Goal: Task Accomplishment & Management: Use online tool/utility

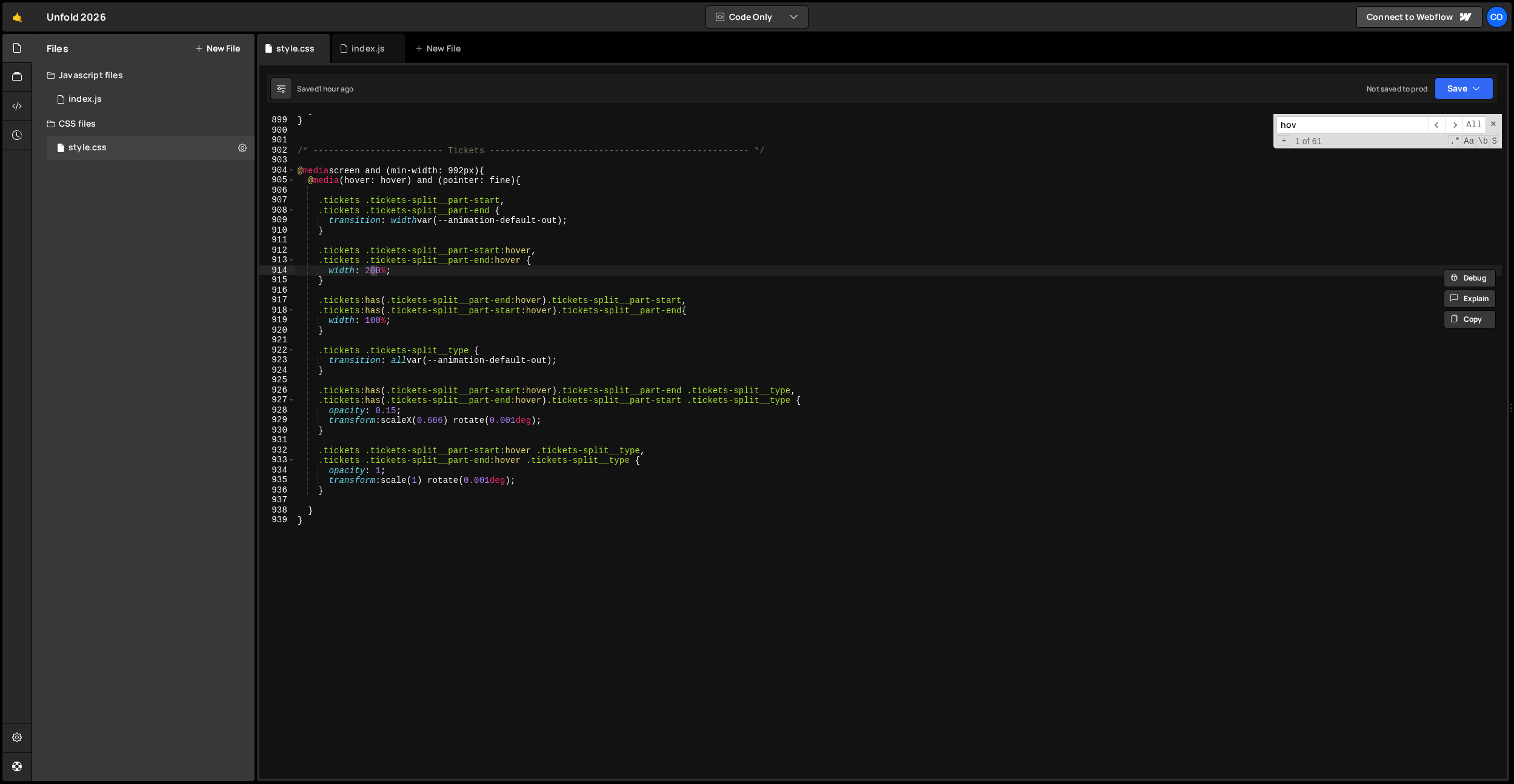
click at [1503, 17] on div "Co" at bounding box center [1497, 16] width 22 height 22
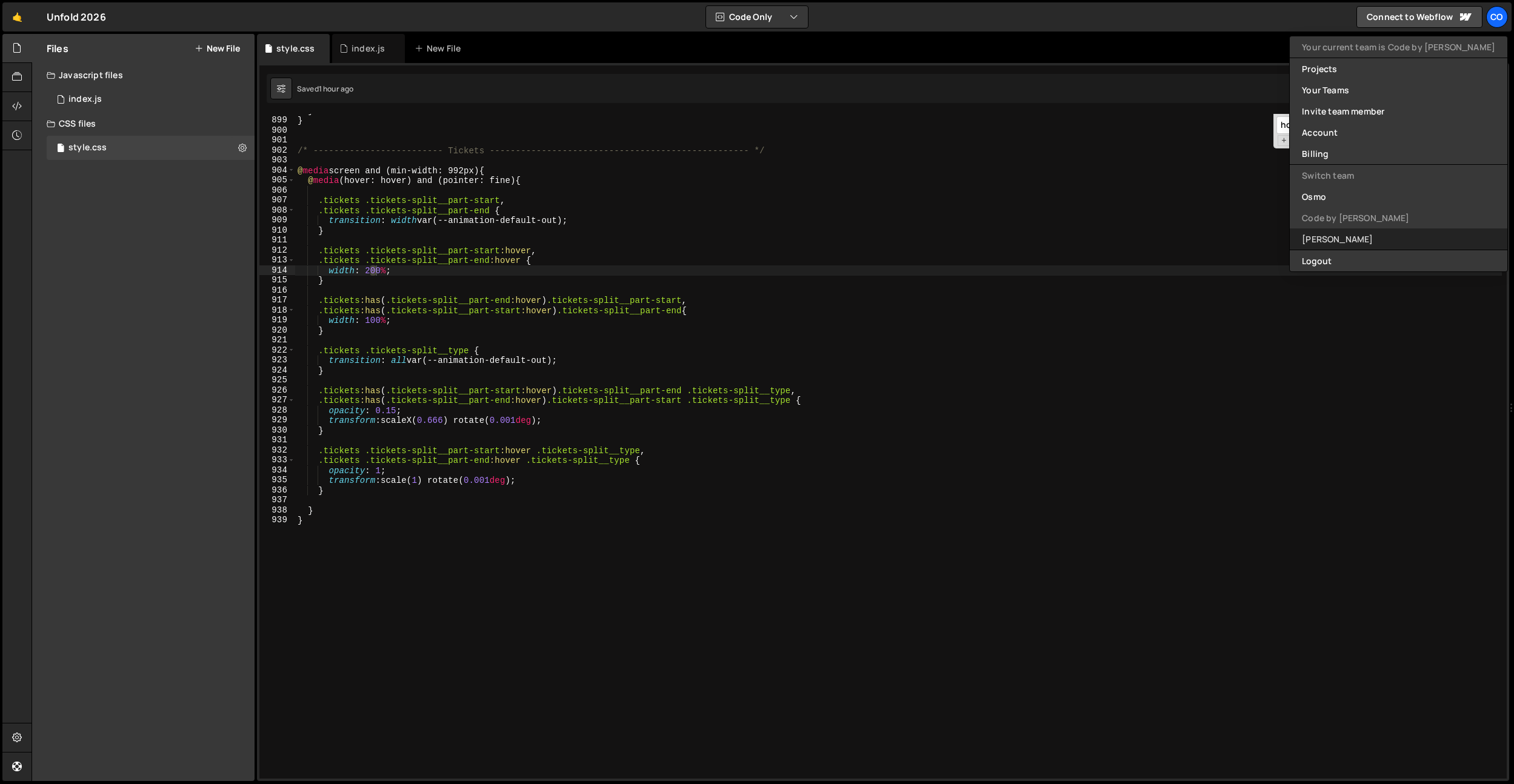
click at [1390, 237] on link "[PERSON_NAME]" at bounding box center [1399, 239] width 218 height 21
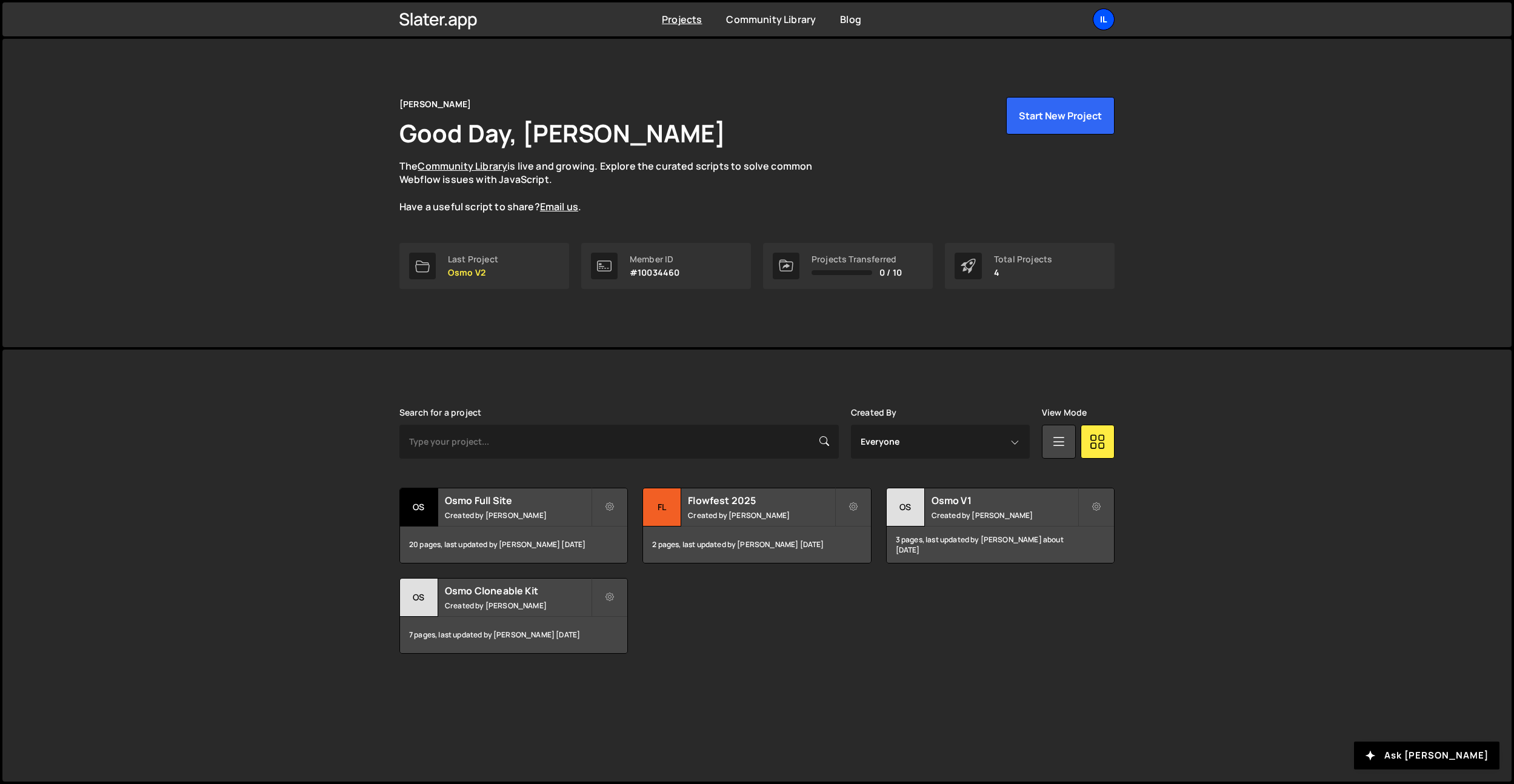
click at [1107, 17] on div "Il" at bounding box center [1104, 19] width 22 height 22
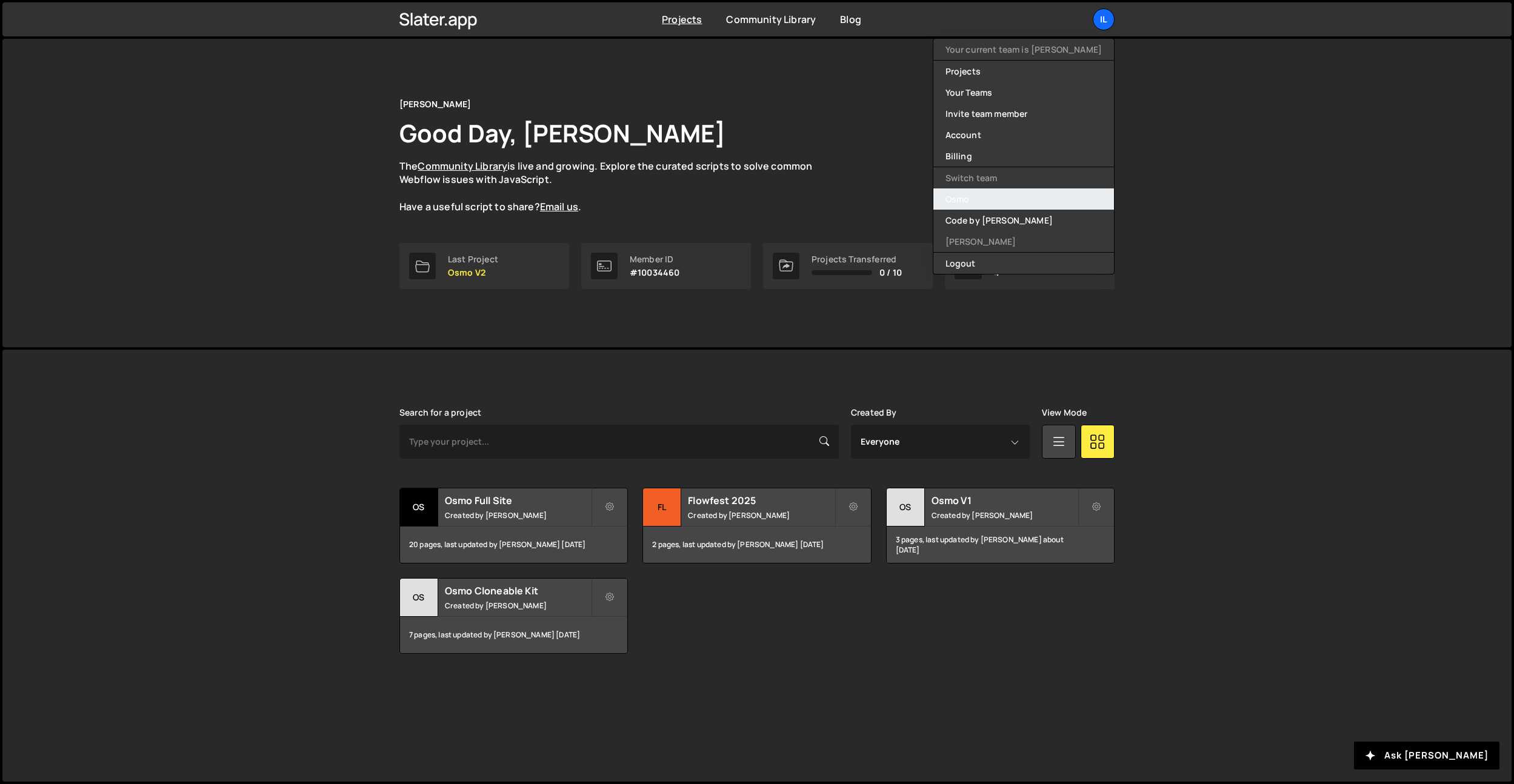
click at [1039, 202] on link "Osmo" at bounding box center [1023, 199] width 181 height 21
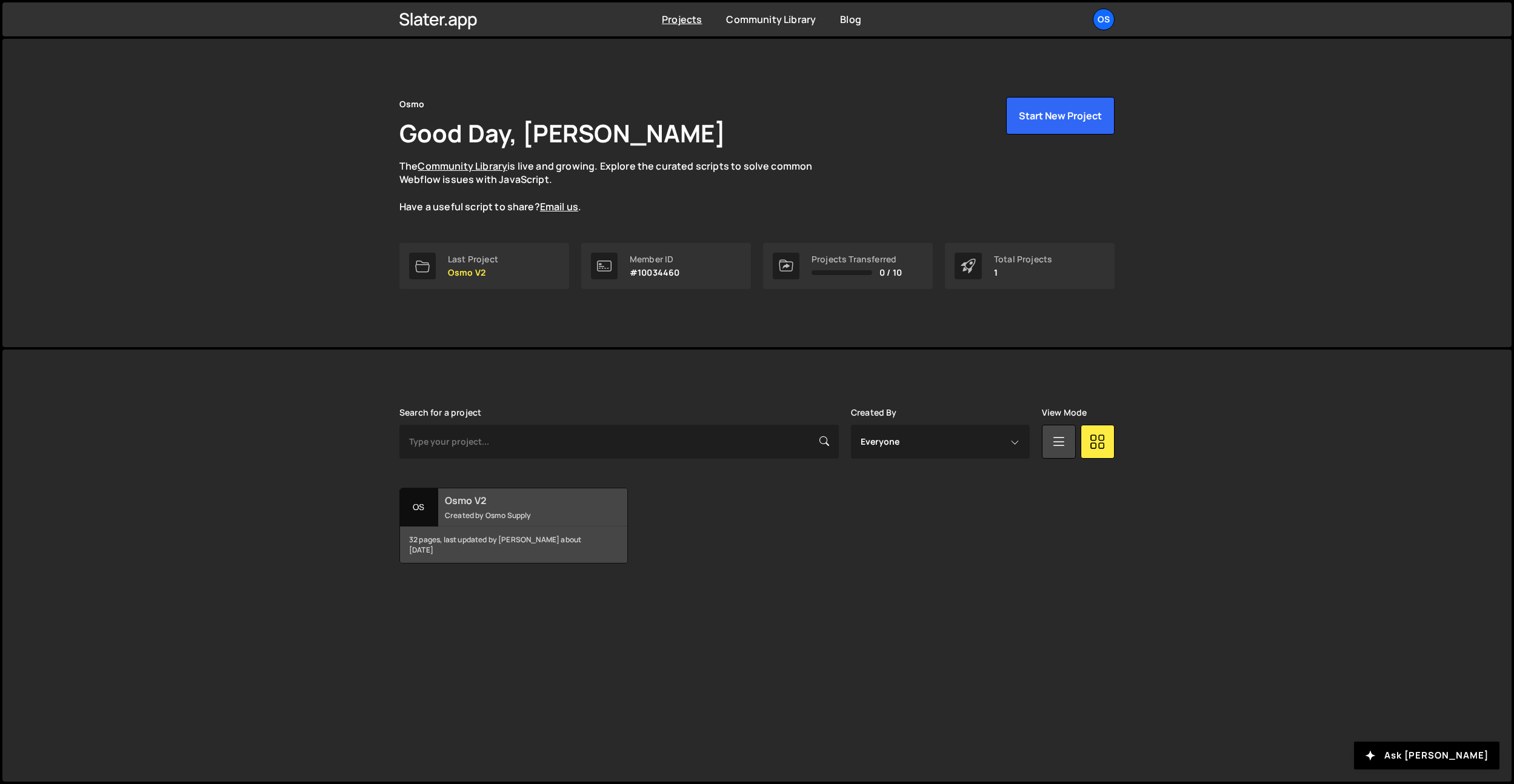
click at [506, 497] on h2 "Osmo V2" at bounding box center [517, 501] width 146 height 13
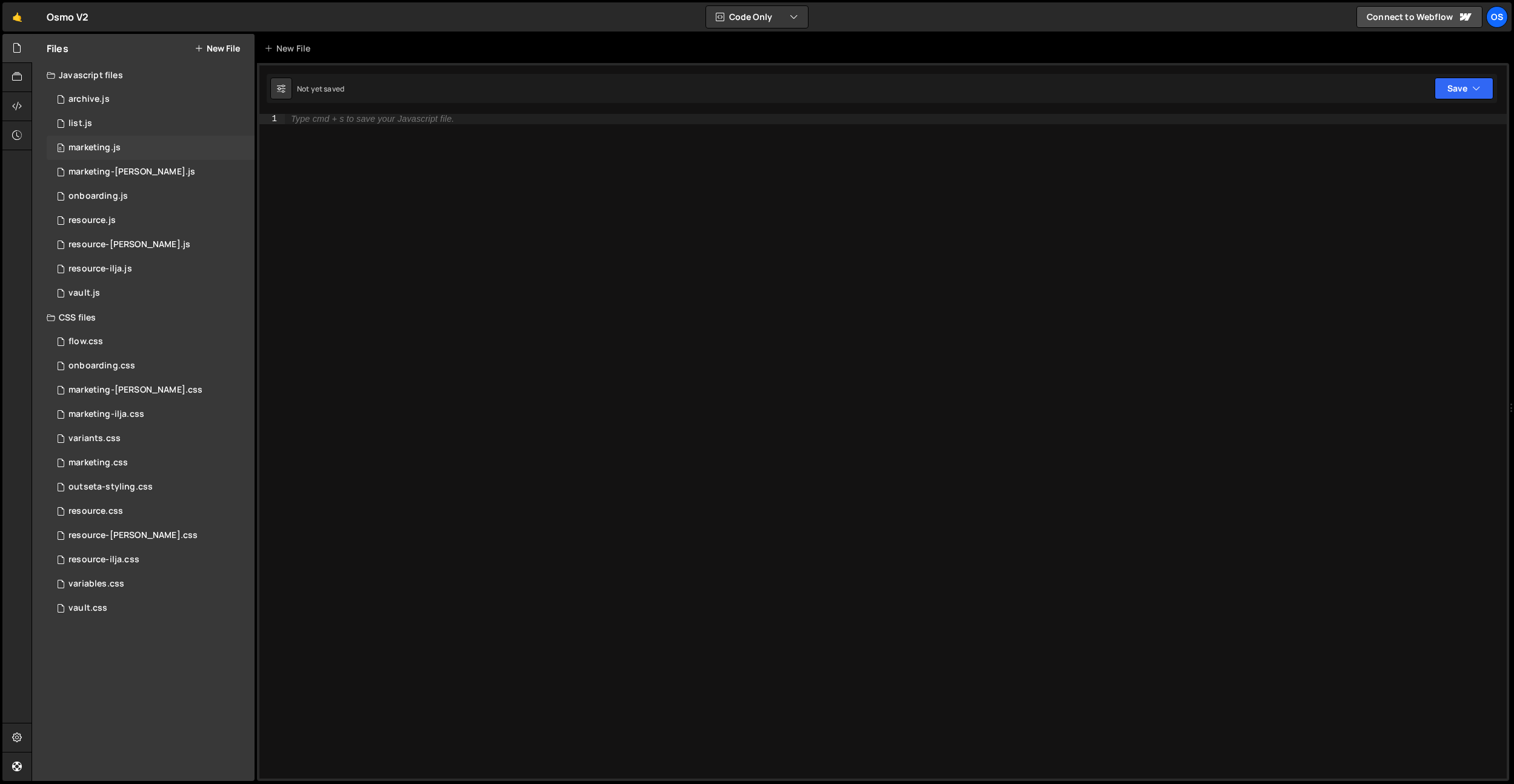
click at [117, 155] on div "0 marketing.js 0" at bounding box center [150, 147] width 208 height 24
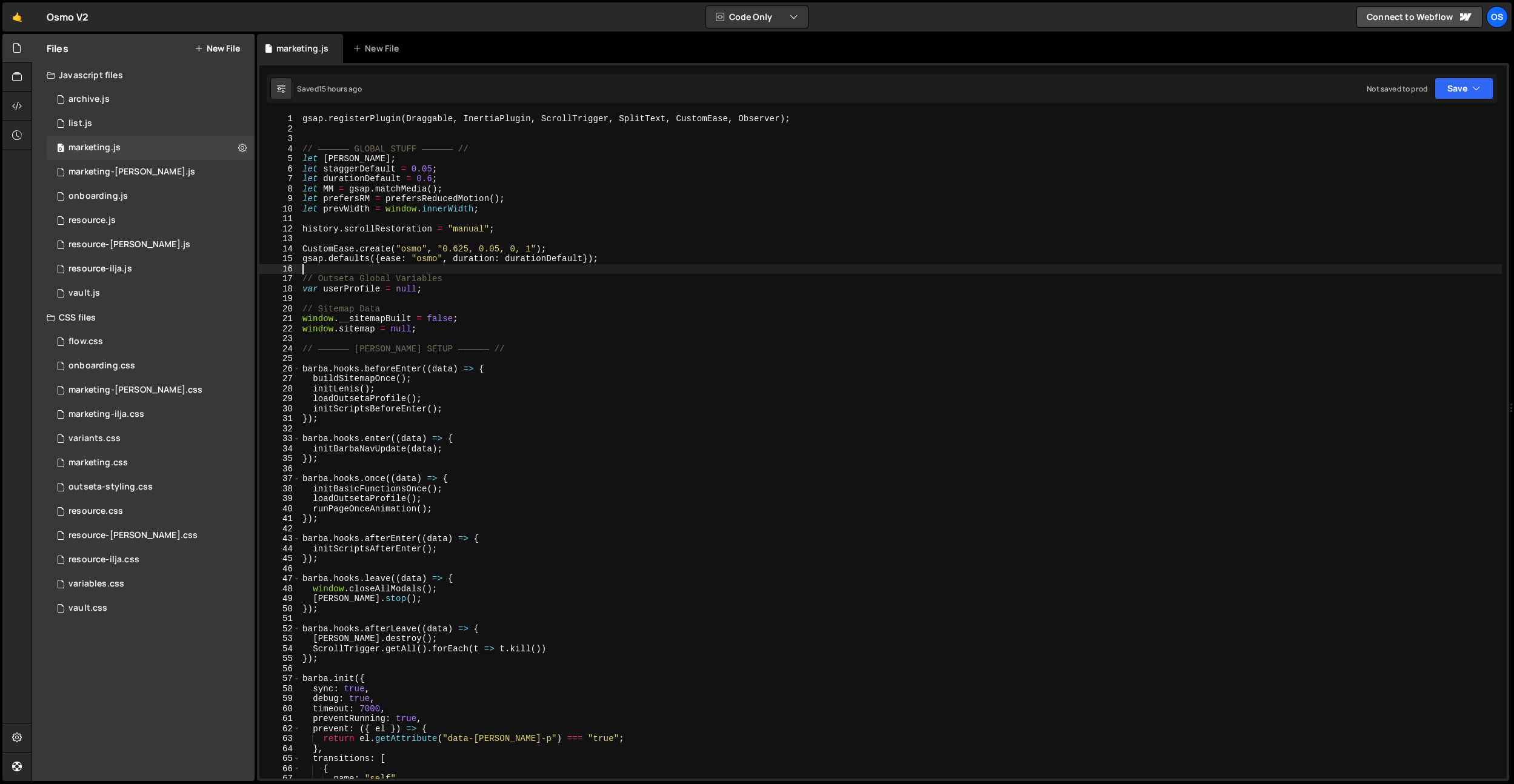
click at [548, 270] on div "gsap . registerPlugin ( Draggable , InertiaPlugin , ScrollTrigger , SplitText ,…" at bounding box center [901, 456] width 1202 height 685
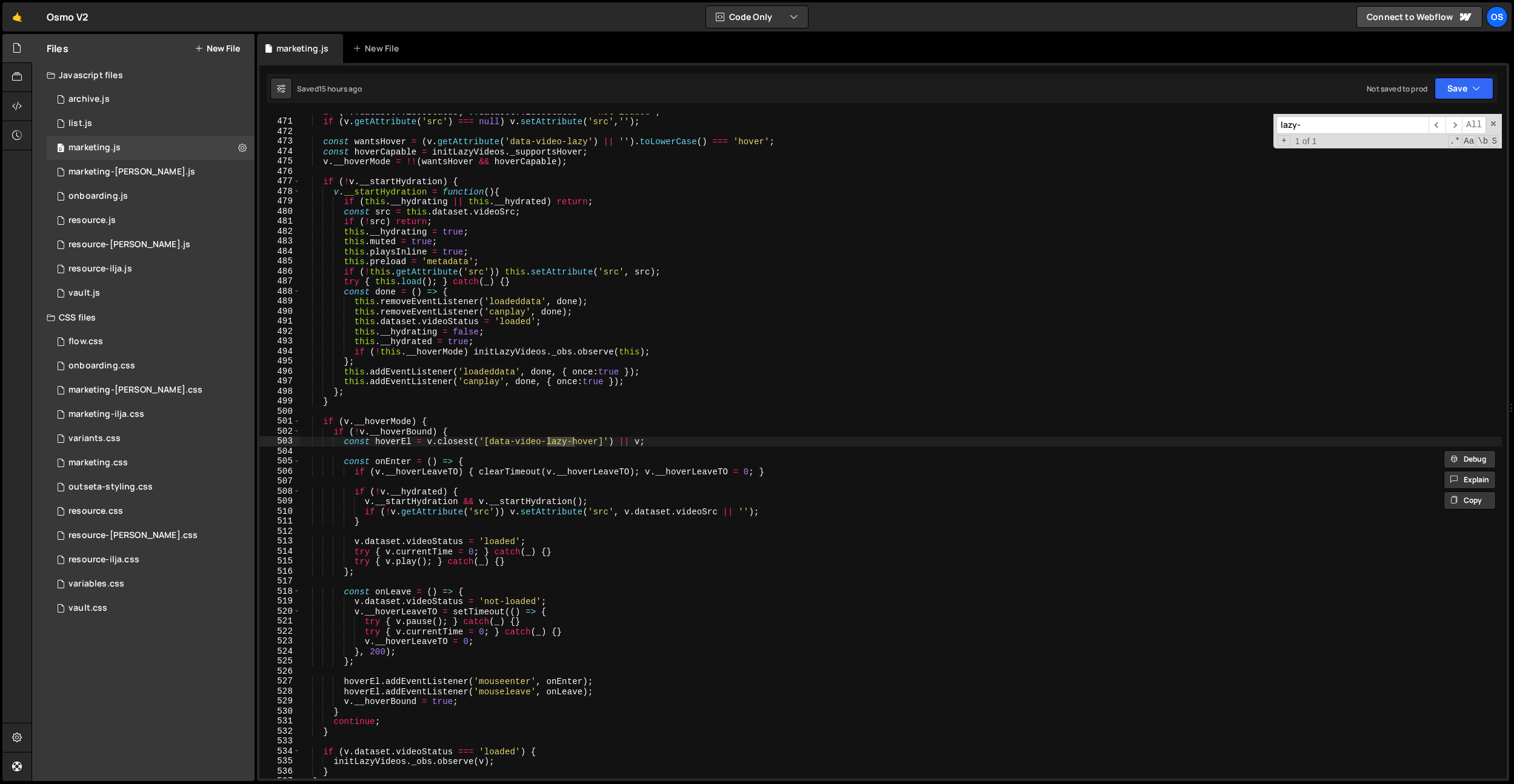
scroll to position [2546, 0]
type input "lazy-hover"
drag, startPoint x: 263, startPoint y: 476, endPoint x: 410, endPoint y: 488, distance: 147.5
click at [265, 476] on div "507" at bounding box center [279, 481] width 41 height 11
click at [624, 431] on div "if ( ! v . dataset . videoStatus ) v . dataset . videoStatus = 'not-loaded' ; i…" at bounding box center [901, 449] width 1202 height 685
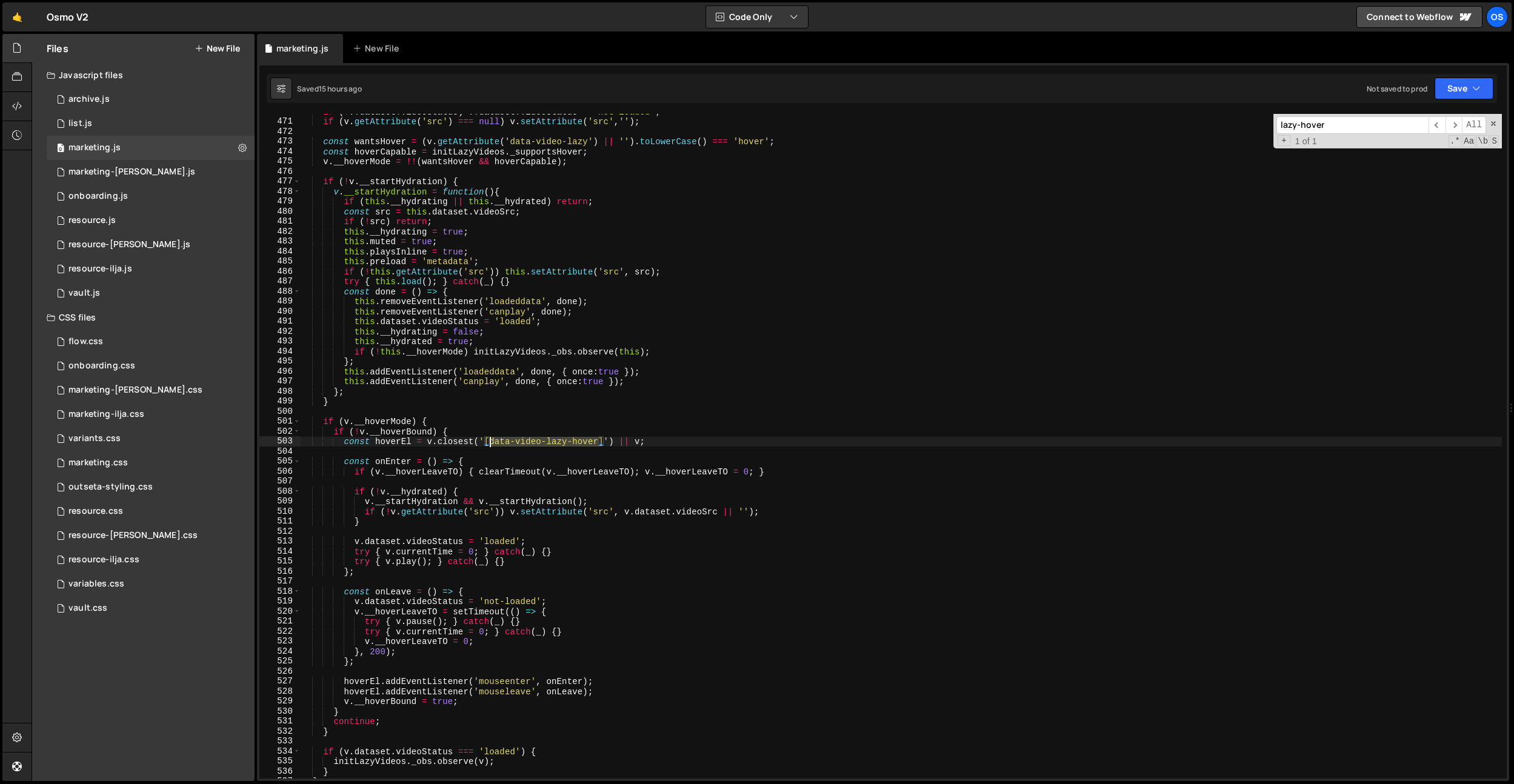
drag, startPoint x: 600, startPoint y: 446, endPoint x: 500, endPoint y: 413, distance: 105.3
click at [488, 438] on div "if ( ! v . dataset . videoStatus ) v . dataset . videoStatus = 'not-loaded' ; i…" at bounding box center [901, 449] width 1202 height 685
type textarea "const hoverEl = v.closest('[data-video-lazy-hover]') || v;"
click at [186, 416] on div "marketing-ilja.css 0" at bounding box center [150, 414] width 208 height 24
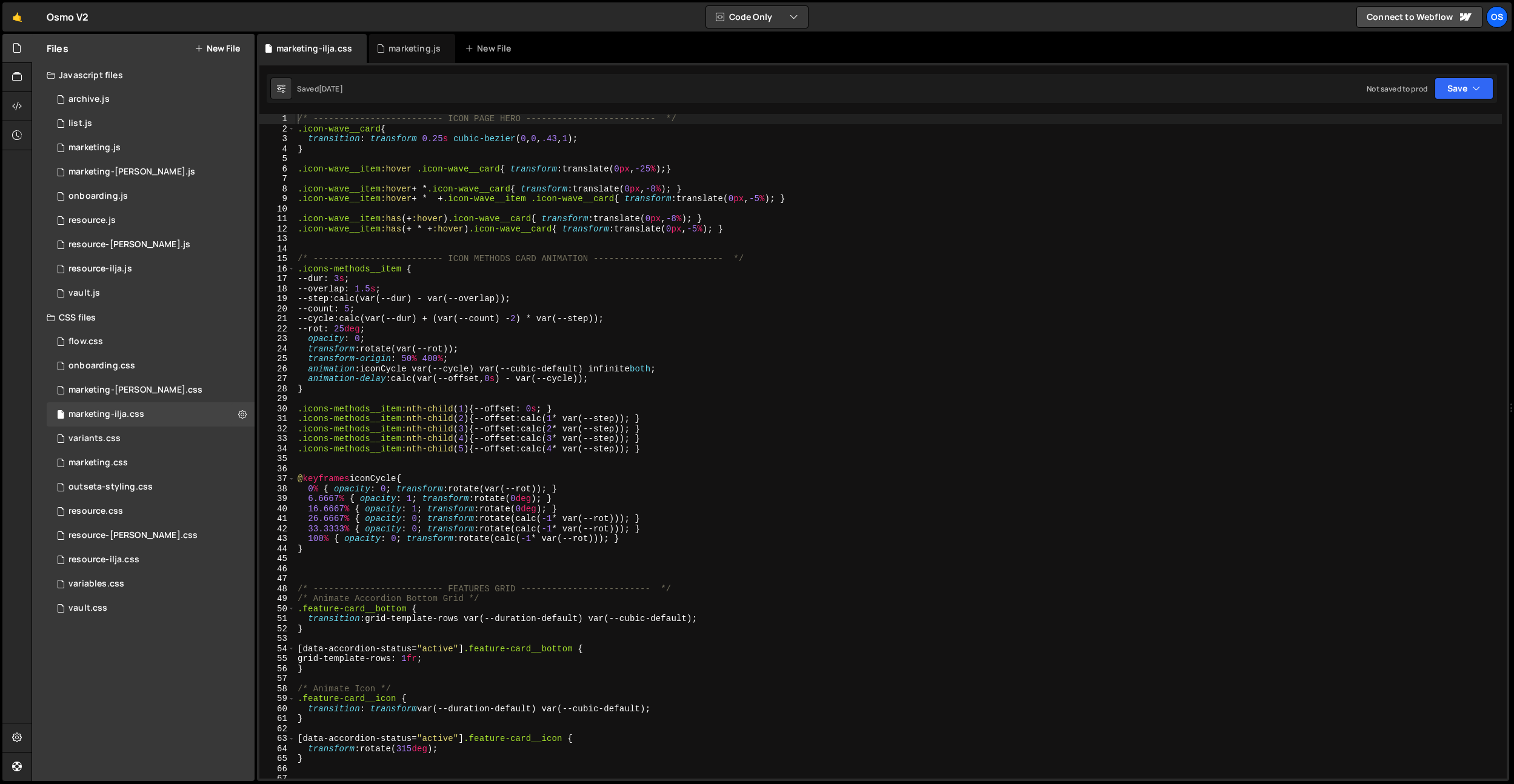
type textarea "animation-delay: calc(var(--offset, 0s) - var(--cycle));"
click at [557, 378] on div "/* ------------------------- ICON PAGE HERO ------------------------- */ .icon-…" at bounding box center [899, 456] width 1207 height 685
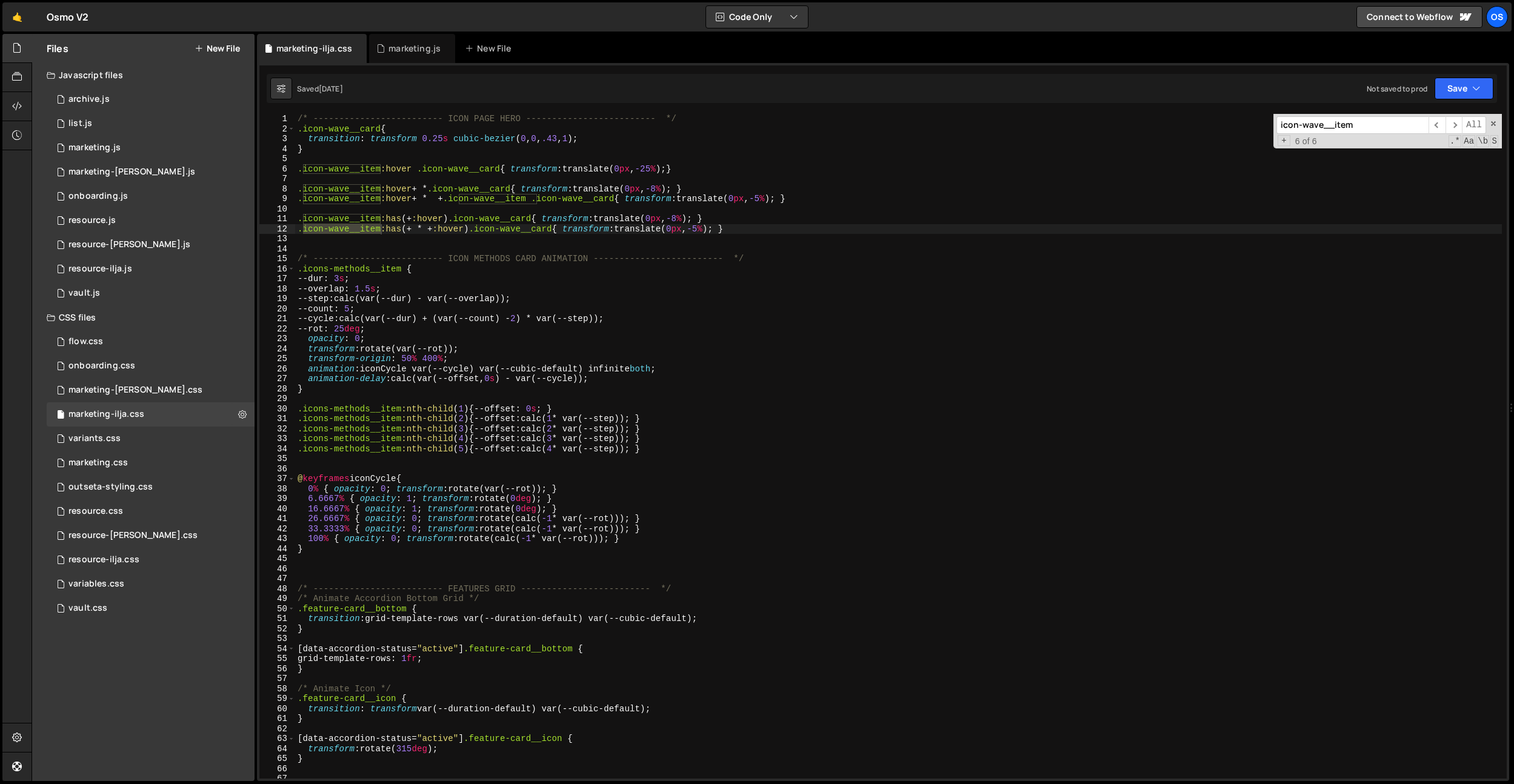
type input "icon-wave__item"
click at [463, 337] on div "/* ------------------------- ICON PAGE HERO ------------------------- */ .icon-…" at bounding box center [899, 456] width 1207 height 685
drag, startPoint x: 574, startPoint y: 143, endPoint x: 465, endPoint y: 183, distance: 116.1
click at [452, 142] on div "/* ------------------------- ICON PAGE HERO ------------------------- */ .icon-…" at bounding box center [899, 456] width 1207 height 685
paste textarea "(.16, 1, .3,"
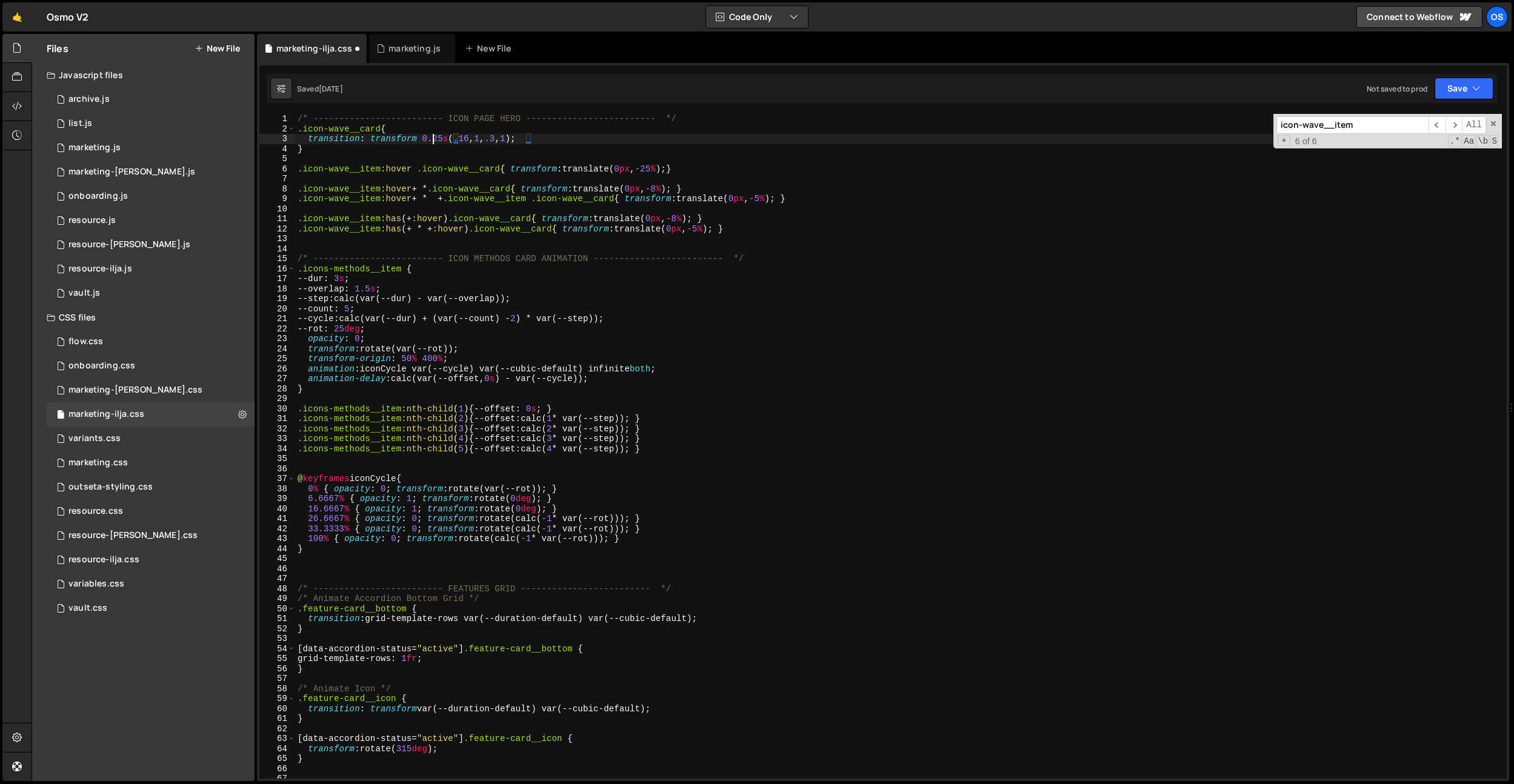
click at [435, 138] on div "/* ------------------------- ICON PAGE HERO ------------------------- */ .icon-…" at bounding box center [899, 456] width 1207 height 685
type textarea "transition: transform 0.5s (.16, 1, .3, 1);"
click at [486, 209] on div "/* ------------------------- ICON PAGE HERO ------------------------- */ .icon-…" at bounding box center [899, 456] width 1207 height 685
click at [450, 137] on div "/* ------------------------- ICON PAGE HERO ------------------------- */ .icon-…" at bounding box center [899, 456] width 1207 height 685
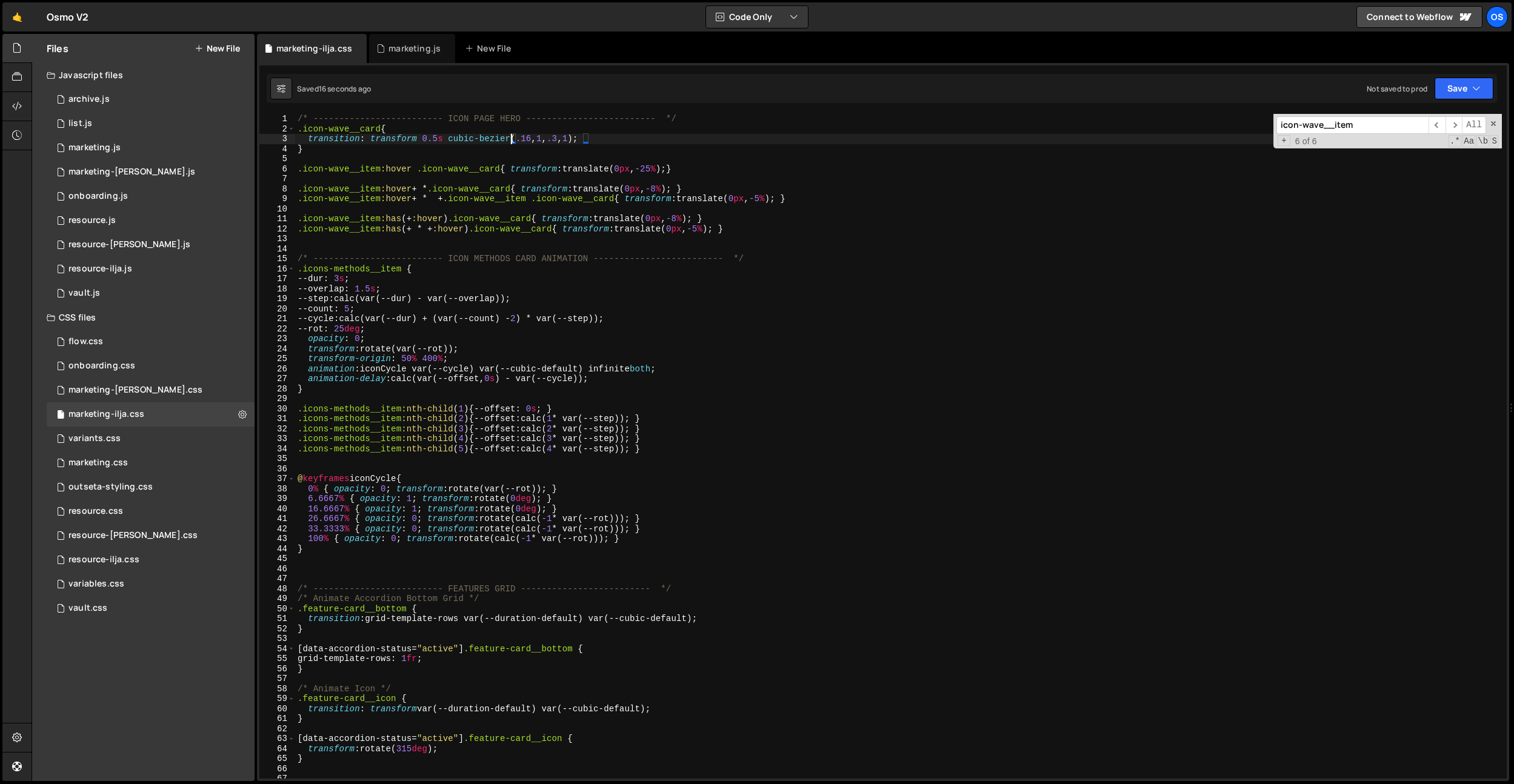
click at [526, 138] on div "/* ------------------------- ICON PAGE HERO ------------------------- */ .icon-…" at bounding box center [899, 456] width 1207 height 685
click at [558, 139] on div "/* ------------------------- ICON PAGE HERO ------------------------- */ .icon-…" at bounding box center [899, 456] width 1207 height 685
click at [547, 142] on div "/* ------------------------- ICON PAGE HERO ------------------------- */ .icon-…" at bounding box center [899, 456] width 1207 height 685
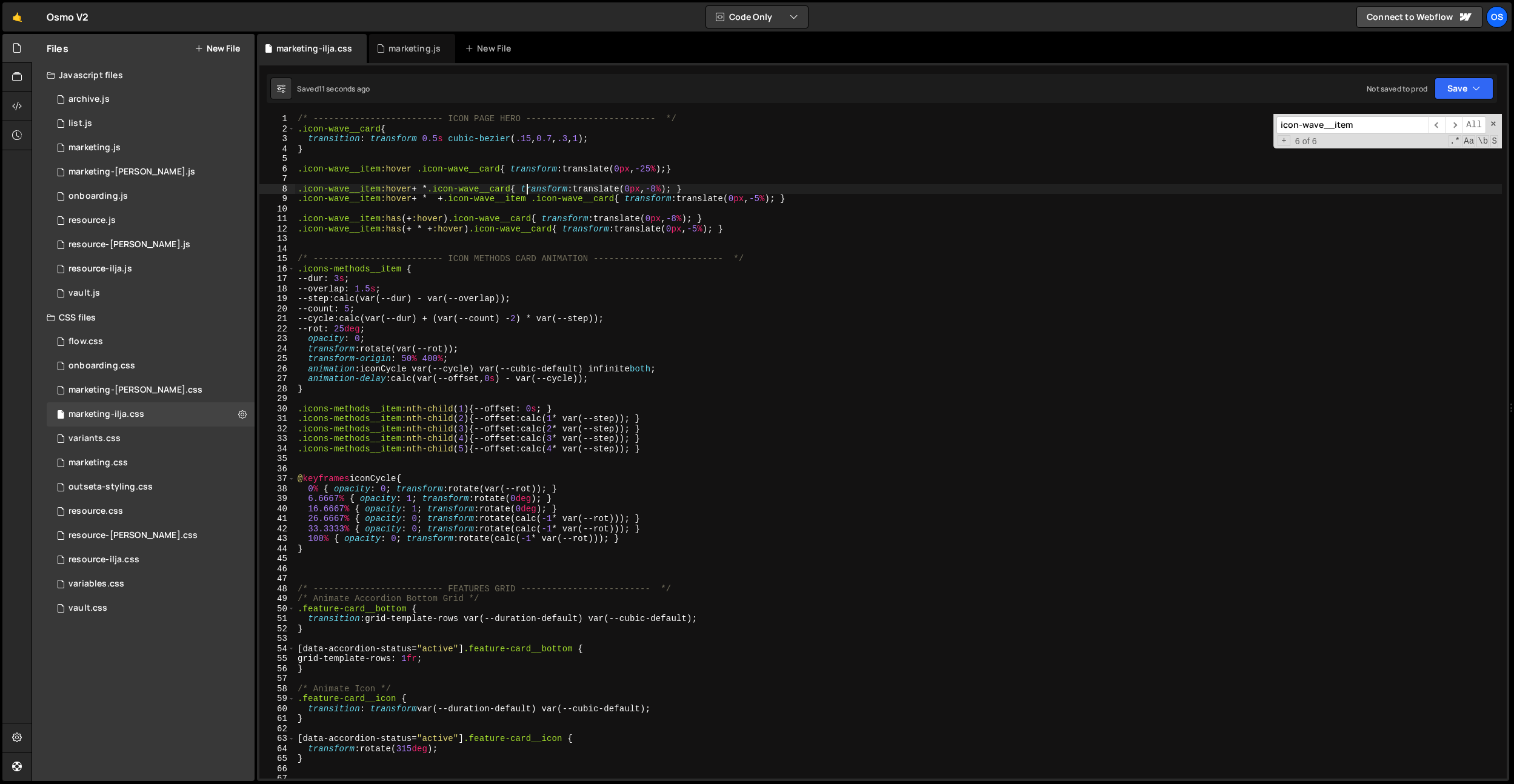
click at [525, 193] on div "/* ------------------------- ICON PAGE HERO ------------------------- */ .icon-…" at bounding box center [899, 456] width 1207 height 685
drag, startPoint x: 516, startPoint y: 140, endPoint x: 594, endPoint y: 135, distance: 78.2
click at [594, 135] on div "/* ------------------------- ICON PAGE HERO ------------------------- */ .icon-…" at bounding box center [899, 456] width 1207 height 685
click at [610, 132] on div "/* ------------------------- ICON PAGE HERO ------------------------- */ .icon-…" at bounding box center [899, 456] width 1207 height 685
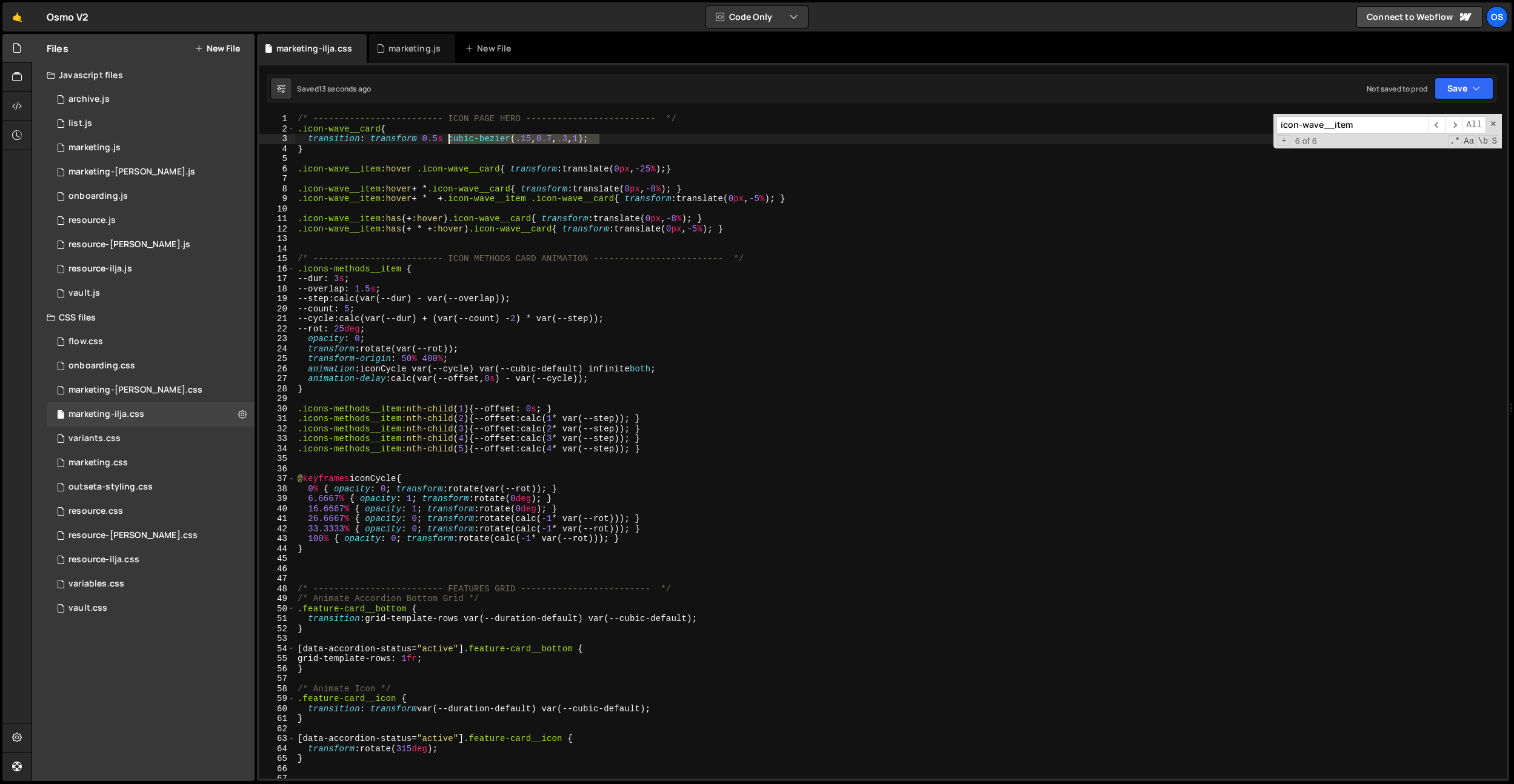
drag, startPoint x: 599, startPoint y: 138, endPoint x: 448, endPoint y: 137, distance: 151.0
click at [448, 137] on div "/* ------------------------- ICON PAGE HERO ------------------------- */ .icon-…" at bounding box center [899, 456] width 1207 height 685
drag, startPoint x: 589, startPoint y: 371, endPoint x: 488, endPoint y: 370, distance: 101.0
click at [486, 367] on div "/* ------------------------- ICON PAGE HERO ------------------------- */ .icon-…" at bounding box center [899, 456] width 1207 height 685
paste textarea "cubic-bezier(.15, 0.7, .3, 1"
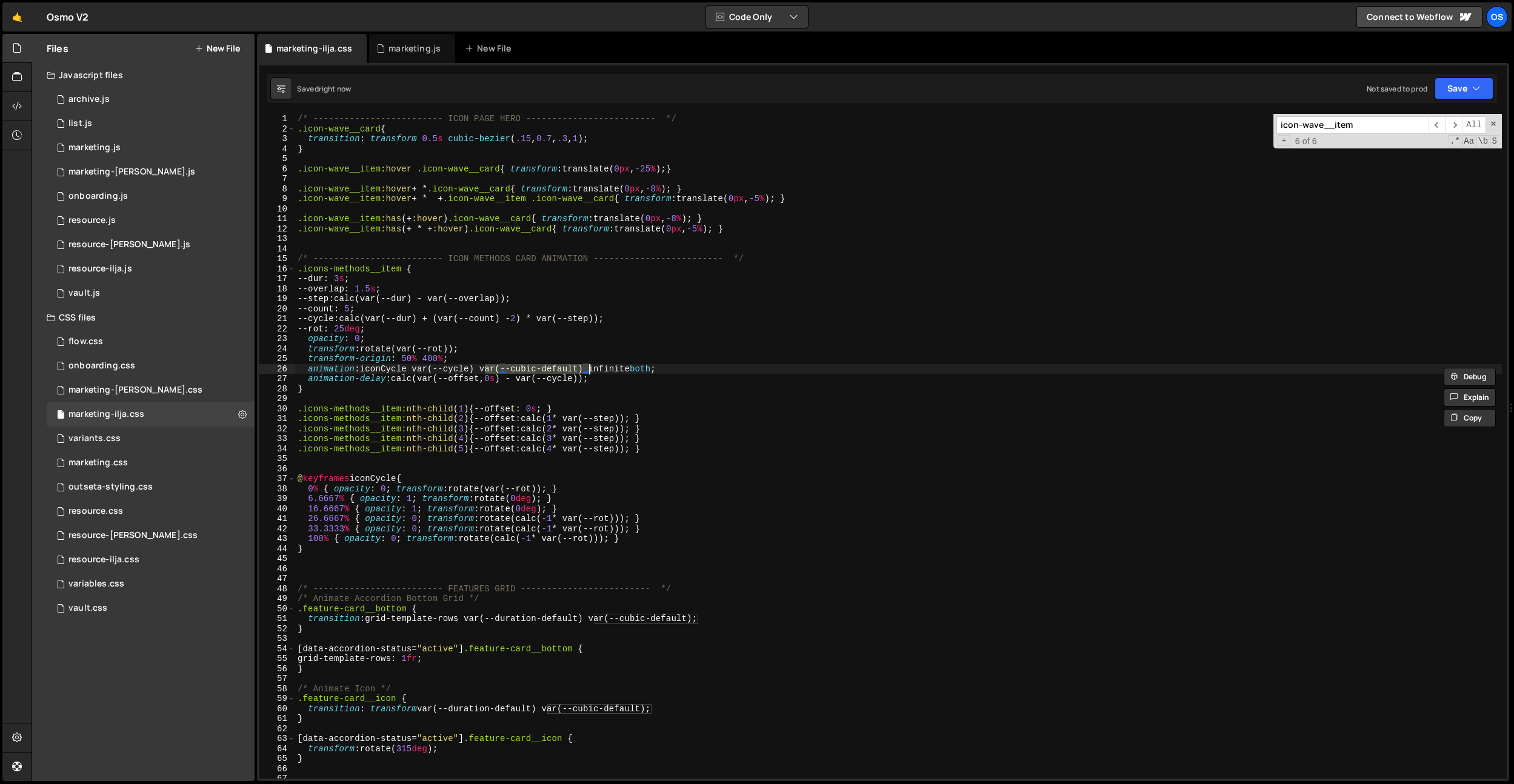
click at [653, 392] on div "/* ------------------------- ICON PAGE HERO ------------------------- */ .icon-…" at bounding box center [899, 456] width 1207 height 685
click at [572, 418] on div "/* ------------------------- ICON PAGE HERO ------------------------- */ .icon-…" at bounding box center [899, 456] width 1207 height 685
click at [389, 332] on div "/* ------------------------- ICON PAGE HERO ------------------------- */ .icon-…" at bounding box center [899, 456] width 1207 height 685
click at [363, 318] on div "/* ------------------------- ICON PAGE HERO ------------------------- */ .icon-…" at bounding box center [899, 456] width 1207 height 685
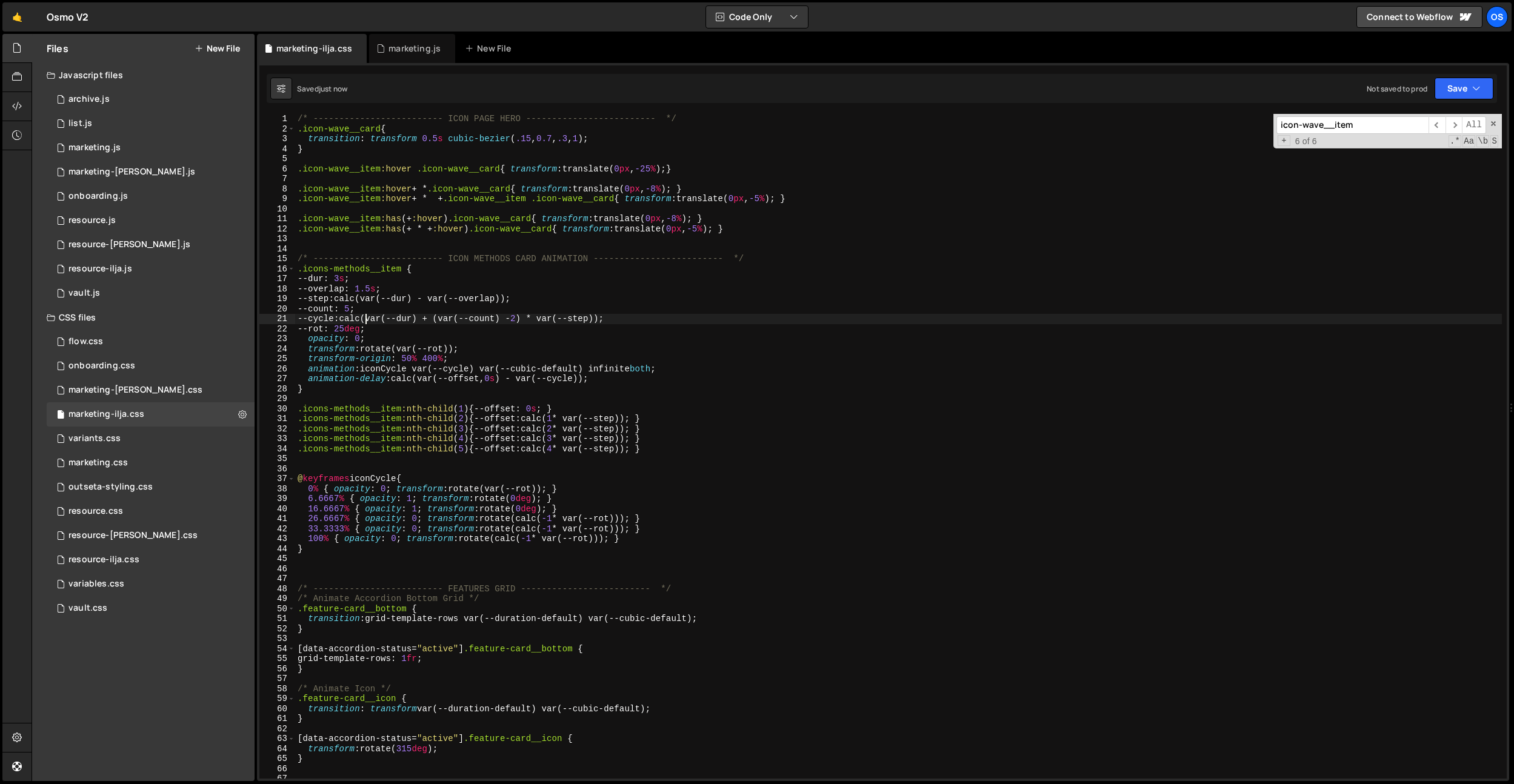
click at [349, 296] on div "/* ------------------------- ICON PAGE HERO ------------------------- */ .icon-…" at bounding box center [899, 456] width 1207 height 685
drag, startPoint x: 376, startPoint y: 293, endPoint x: 387, endPoint y: 310, distance: 20.2
click at [376, 293] on div "/* ------------------------- ICON PAGE HERO ------------------------- */ .icon-…" at bounding box center [899, 456] width 1207 height 685
click at [406, 341] on div "/* ------------------------- ICON PAGE HERO ------------------------- */ .icon-…" at bounding box center [899, 456] width 1207 height 685
click at [380, 289] on div "/* ------------------------- ICON PAGE HERO ------------------------- */ .icon-…" at bounding box center [899, 456] width 1207 height 685
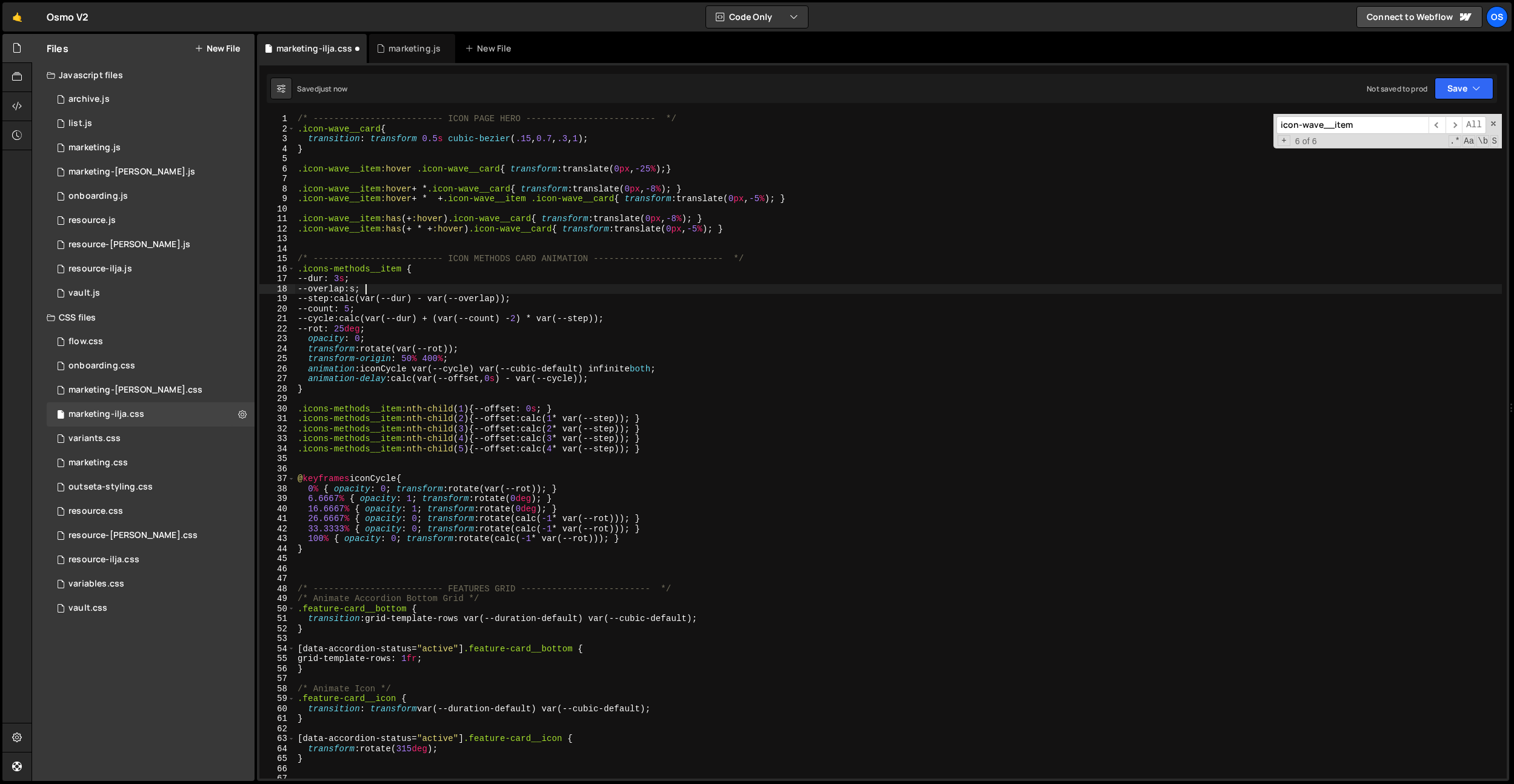
scroll to position [0, 5]
drag, startPoint x: 600, startPoint y: 140, endPoint x: 449, endPoint y: 141, distance: 151.0
click at [449, 141] on div "/* ------------------------- ICON PAGE HERO ------------------------- */ .icon-…" at bounding box center [899, 456] width 1207 height 685
click at [378, 293] on div "/* ------------------------- ICON PAGE HERO ------------------------- */ .icon-…" at bounding box center [899, 456] width 1207 height 685
drag, startPoint x: 450, startPoint y: 141, endPoint x: 563, endPoint y: 367, distance: 252.7
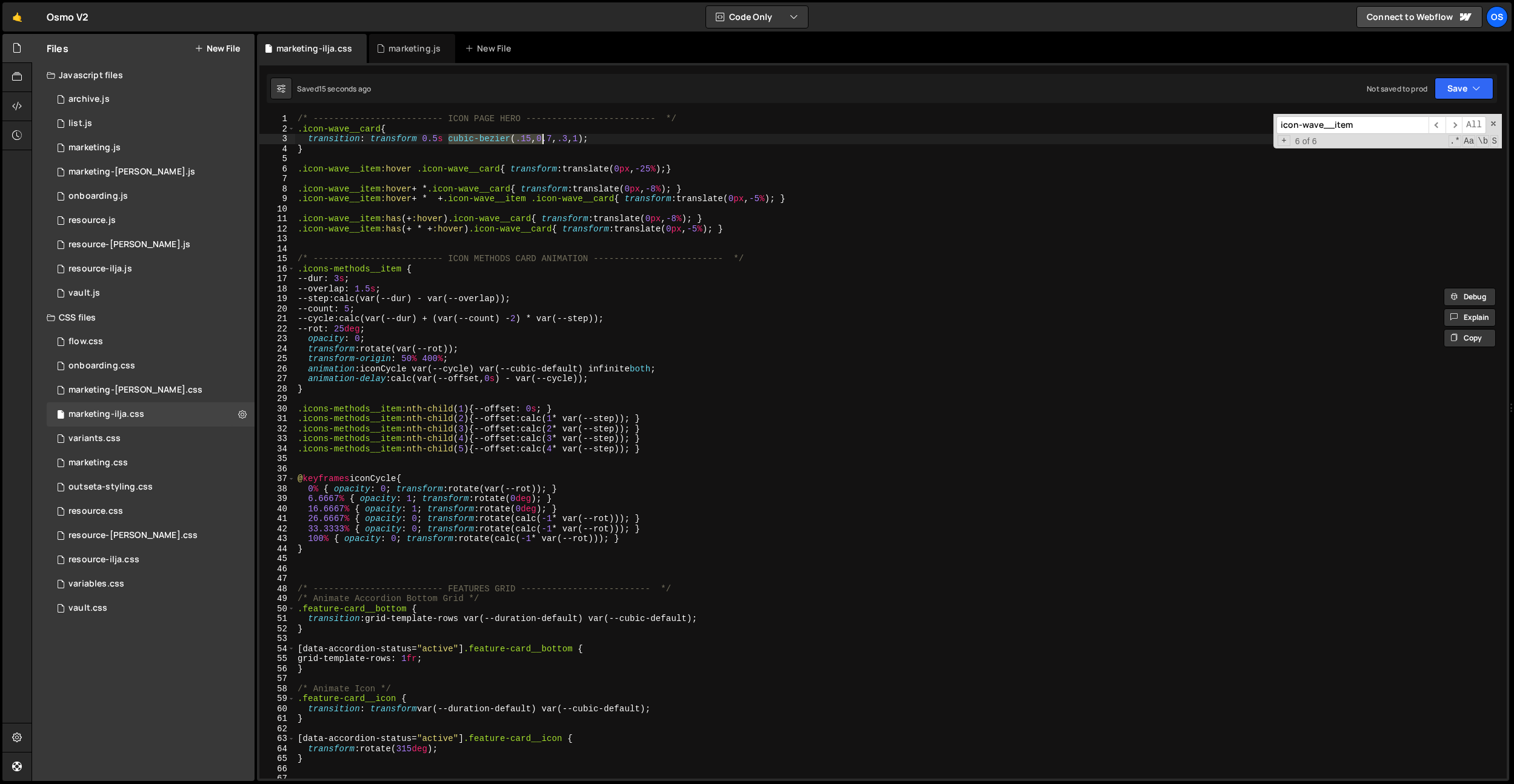
click at [567, 139] on div "/* ------------------------- ICON PAGE HERO ------------------------- */ .icon-…" at bounding box center [899, 456] width 1207 height 685
click at [562, 369] on div "/* ------------------------- ICON PAGE HERO ------------------------- */ .icon-…" at bounding box center [899, 456] width 1207 height 685
click at [489, 371] on div "/* ------------------------- ICON PAGE HERO ------------------------- */ .icon-…" at bounding box center [899, 456] width 1207 height 685
drag, startPoint x: 486, startPoint y: 371, endPoint x: 587, endPoint y: 368, distance: 101.0
click at [587, 368] on div "/* ------------------------- ICON PAGE HERO ------------------------- */ .icon-…" at bounding box center [899, 456] width 1207 height 685
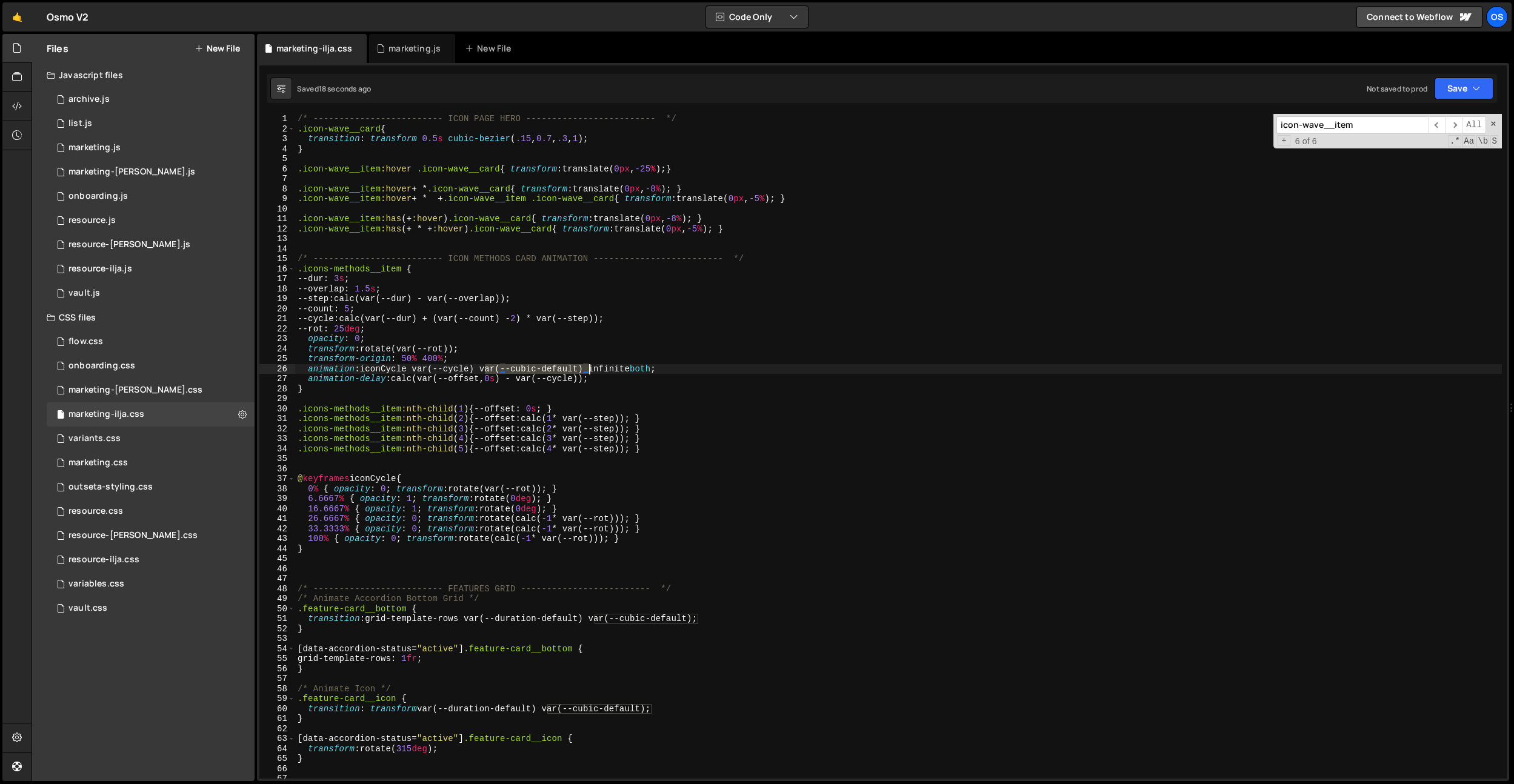
paste textarea "0.16, 1, 0.3, 1"
paste textarea "0.16, 1, 0.3, 1)"
click at [442, 371] on div "/* ------------------------- ICON PAGE HERO ------------------------- */ .icon-…" at bounding box center [899, 456] width 1207 height 685
click at [504, 386] on div "/* ------------------------- ICON PAGE HERO ------------------------- */ .icon-…" at bounding box center [899, 456] width 1207 height 685
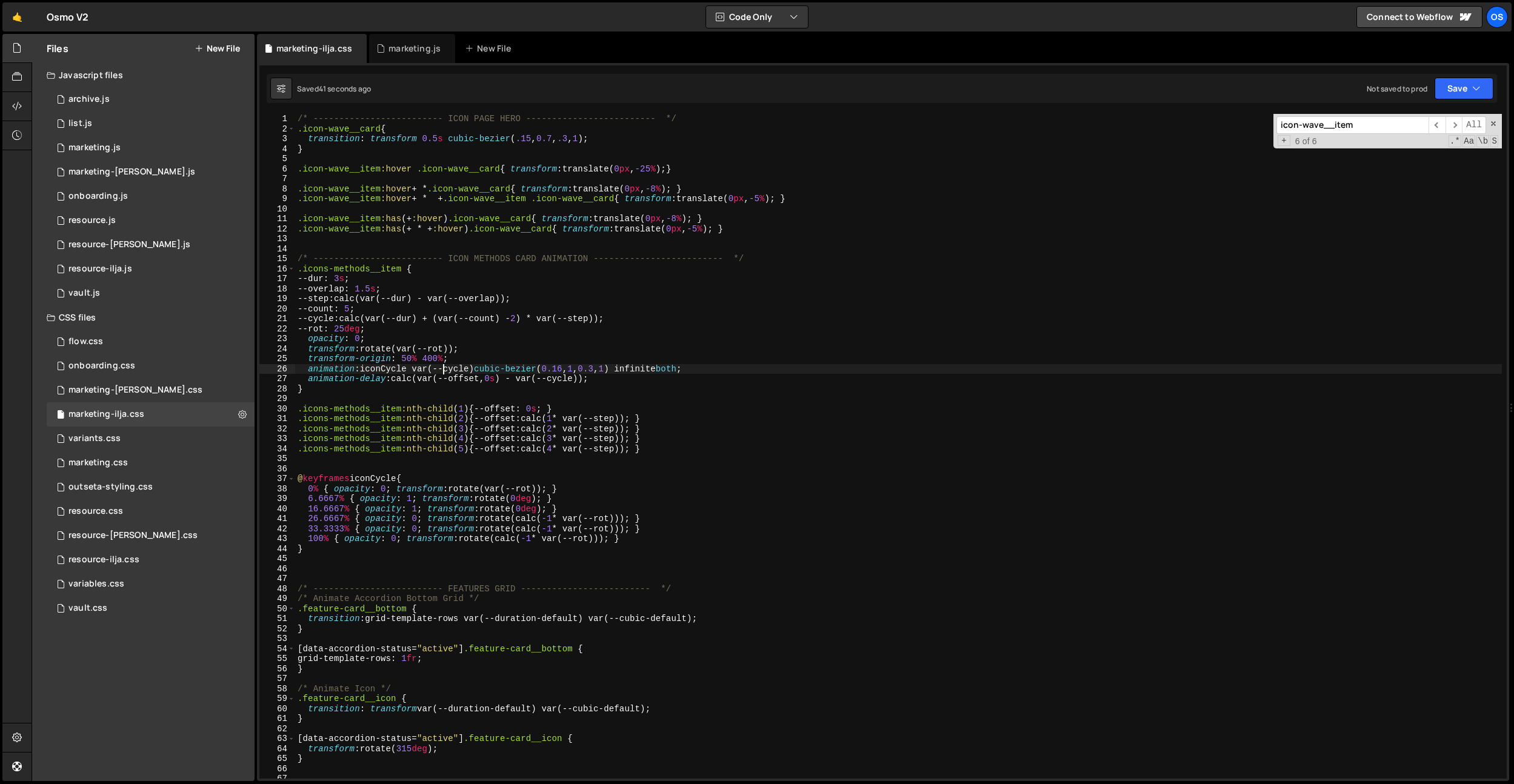
scroll to position [0, 0]
click at [470, 367] on div "/* ------------------------- ICON PAGE HERO ------------------------- */ .icon-…" at bounding box center [899, 456] width 1207 height 685
click at [329, 326] on div "/* ------------------------- ICON PAGE HERO ------------------------- */ .icon-…" at bounding box center [899, 456] width 1207 height 685
click at [350, 327] on div "/* ------------------------- ICON PAGE HERO ------------------------- */ .icon-…" at bounding box center [899, 456] width 1207 height 685
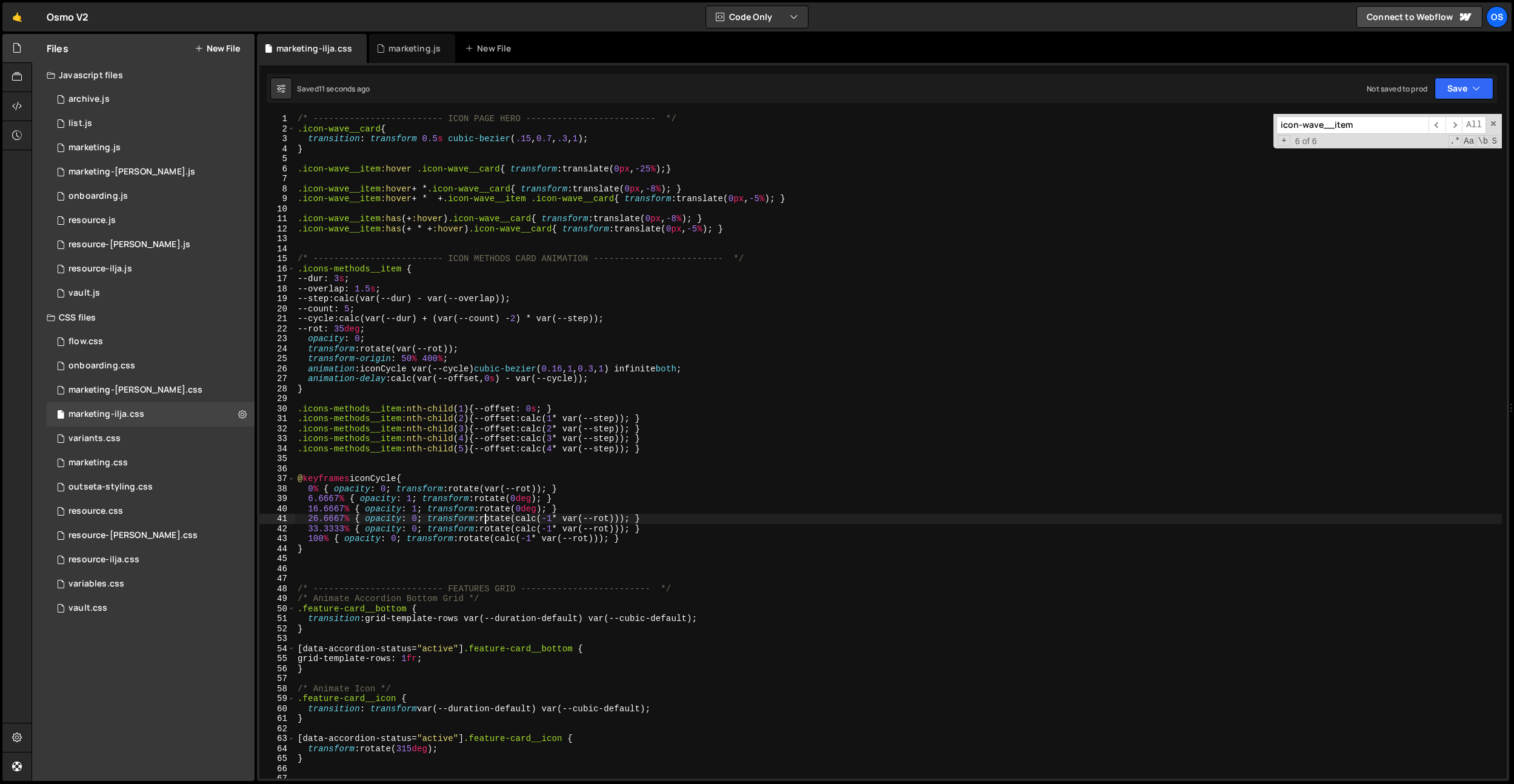
click at [484, 517] on div "/* ------------------------- ICON PAGE HERO ------------------------- */ .icon-…" at bounding box center [899, 456] width 1207 height 685
click at [377, 292] on div "/* ------------------------- ICON PAGE HERO ------------------------- */ .icon-…" at bounding box center [899, 456] width 1207 height 685
click at [525, 406] on div "/* ------------------------- ICON PAGE HERO ------------------------- */ .icon-…" at bounding box center [899, 456] width 1207 height 685
click at [557, 447] on div "/* ------------------------- ICON PAGE HERO ------------------------- */ .icon-…" at bounding box center [899, 456] width 1207 height 685
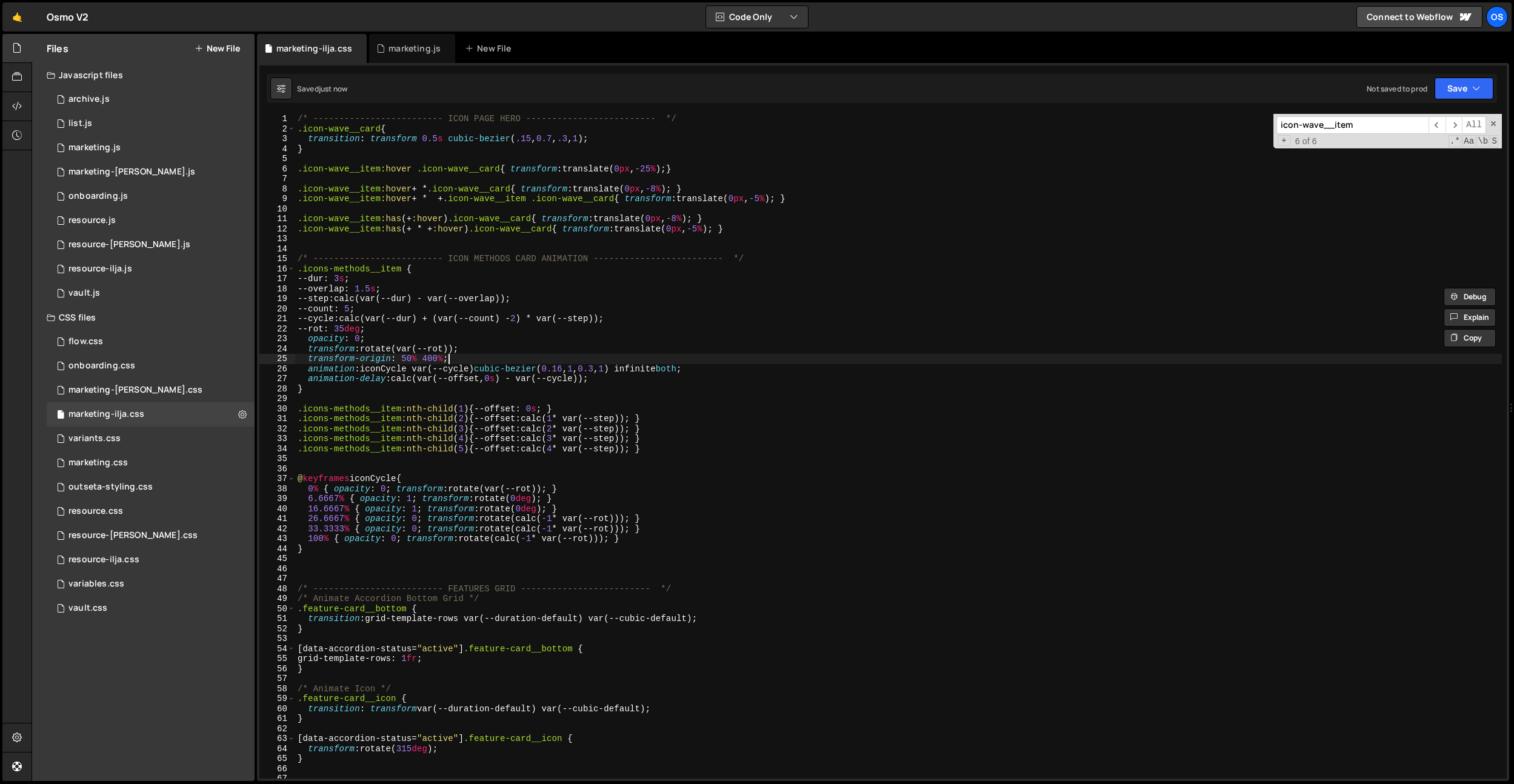
drag, startPoint x: 545, startPoint y: 357, endPoint x: 553, endPoint y: 363, distance: 10.0
click at [545, 357] on div "/* ------------------------- ICON PAGE HERO ------------------------- */ .icon-…" at bounding box center [899, 456] width 1207 height 685
drag, startPoint x: 553, startPoint y: 364, endPoint x: 630, endPoint y: 365, distance: 77.0
click at [630, 365] on div "/* ------------------------- ICON PAGE HERO ------------------------- */ .icon-…" at bounding box center [899, 456] width 1207 height 685
paste textarea "37, 0, 0.6"
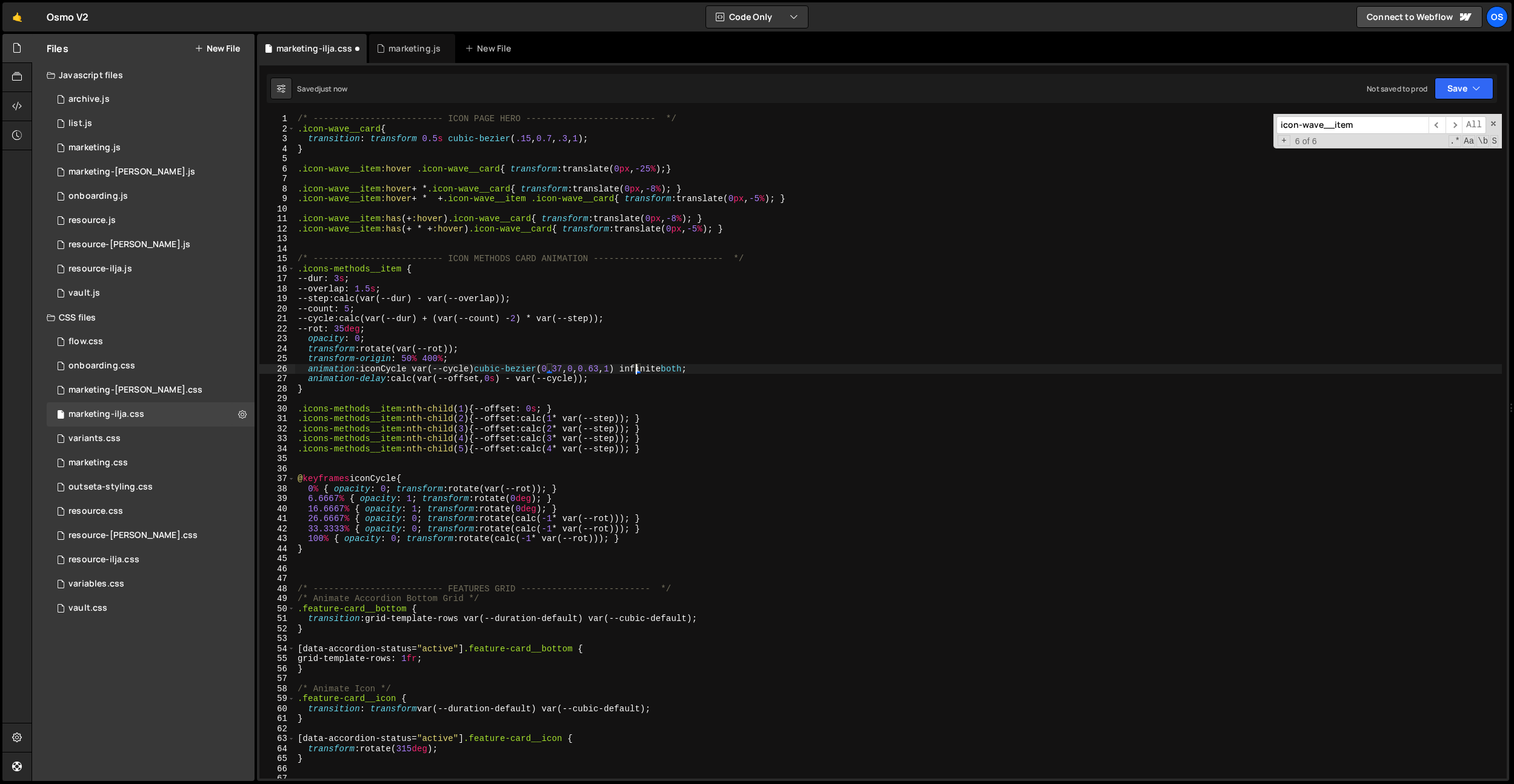
click at [352, 330] on div "/* ------------------------- ICON PAGE HERO ------------------------- */ .icon-…" at bounding box center [899, 456] width 1207 height 685
click at [564, 544] on div "/* ------------------------- ICON PAGE HERO ------------------------- */ .icon-…" at bounding box center [899, 456] width 1207 height 685
drag, startPoint x: 635, startPoint y: 368, endPoint x: 553, endPoint y: 372, distance: 82.1
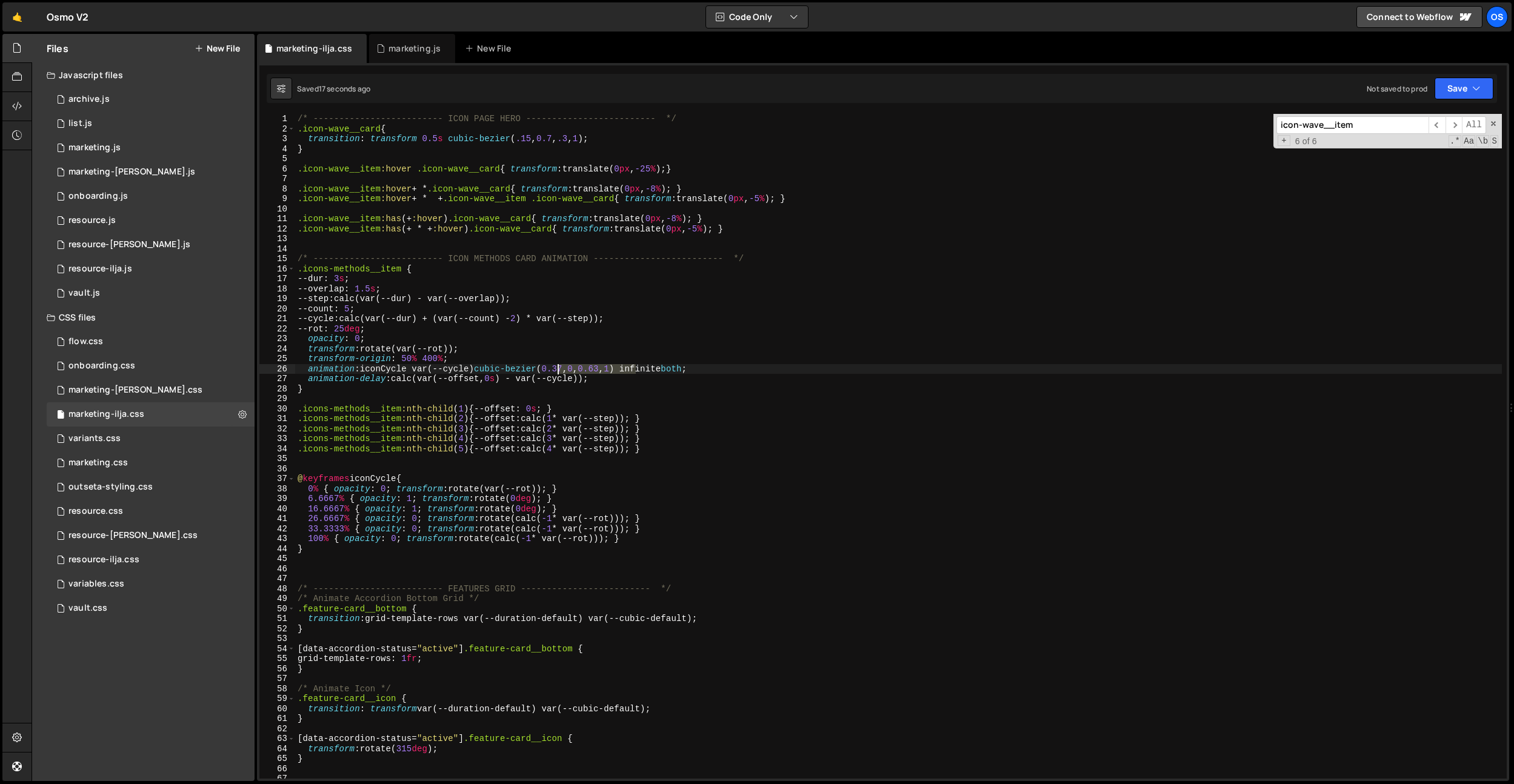
click at [553, 372] on div "/* ------------------------- ICON PAGE HERO ------------------------- */ .icon-…" at bounding box center [899, 456] width 1207 height 685
paste textarea "76, 0, 0.24"
click at [570, 368] on div "/* ------------------------- ICON PAGE HERO ------------------------- */ .icon-…" at bounding box center [899, 456] width 1207 height 685
click at [616, 369] on div "/* ------------------------- ICON PAGE HERO ------------------------- */ .icon-…" at bounding box center [899, 456] width 1207 height 685
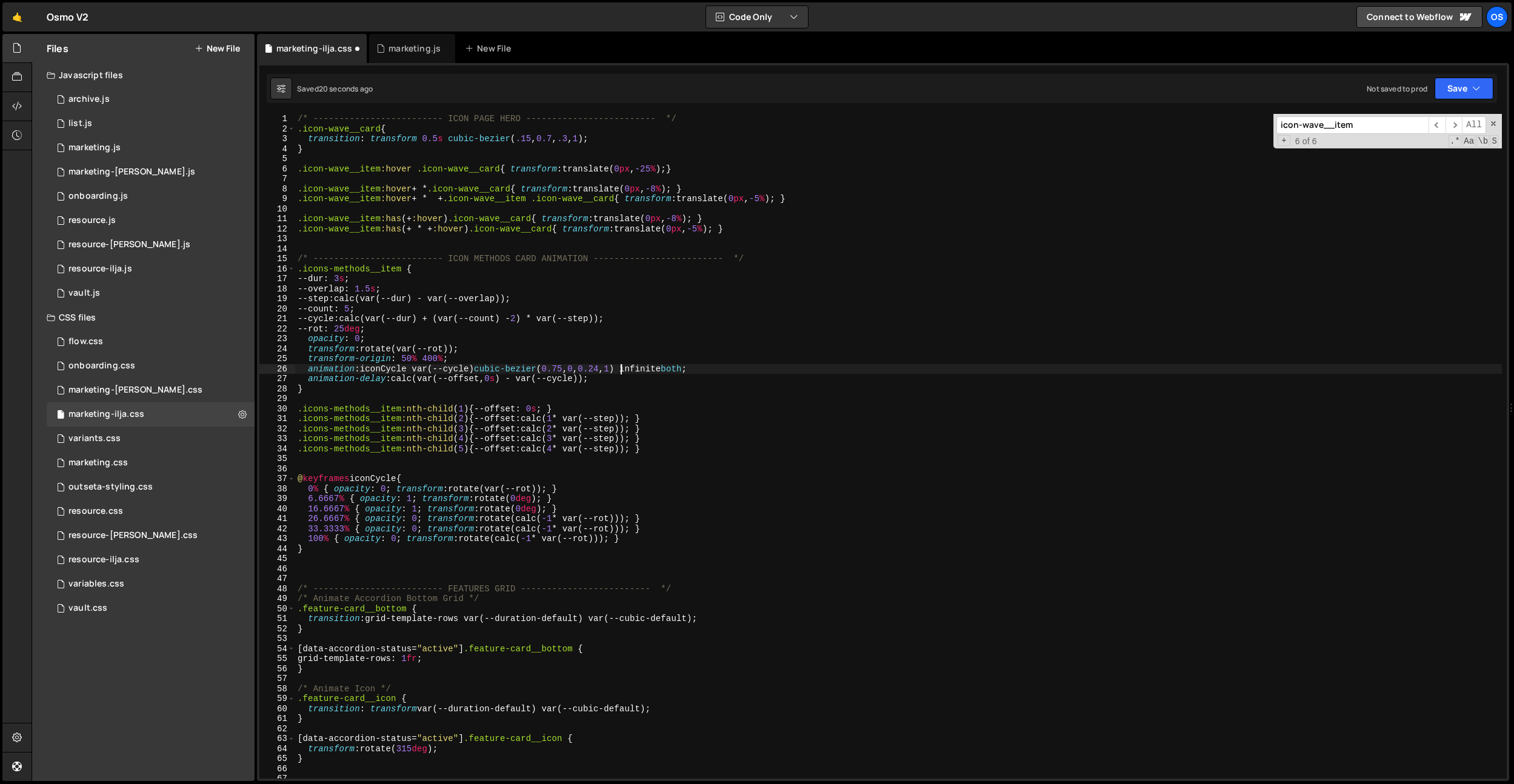
scroll to position [0, 22]
click at [382, 303] on div "/* ------------------------- ICON PAGE HERO ------------------------- */ .icon-…" at bounding box center [899, 456] width 1207 height 685
click at [378, 289] on div "/* ------------------------- ICON PAGE HERO ------------------------- */ .icon-…" at bounding box center [899, 456] width 1207 height 685
click at [494, 405] on div "/* ------------------------- ICON PAGE HERO ------------------------- */ .icon-…" at bounding box center [899, 456] width 1207 height 685
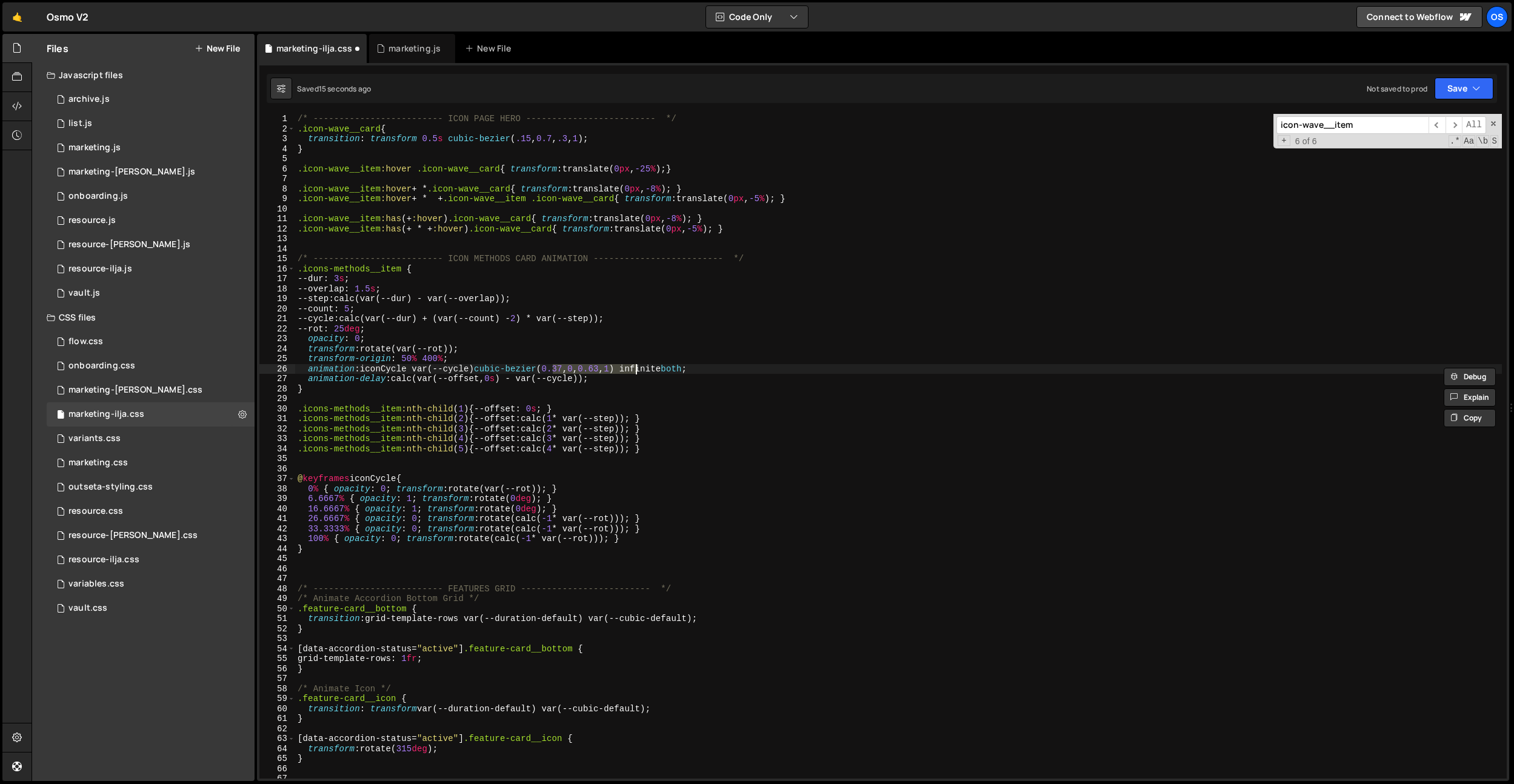
scroll to position [0, 4]
click at [619, 369] on div "/* ------------------------- ICON PAGE HERO ------------------------- */ .icon-…" at bounding box center [899, 456] width 1207 height 685
click at [681, 427] on div "/* ------------------------- ICON PAGE HERO ------------------------- */ .icon-…" at bounding box center [899, 456] width 1207 height 685
click at [309, 539] on div "/* ------------------------- ICON PAGE HERO ------------------------- */ .icon-…" at bounding box center [899, 456] width 1207 height 685
drag, startPoint x: 309, startPoint y: 529, endPoint x: 666, endPoint y: 533, distance: 357.0
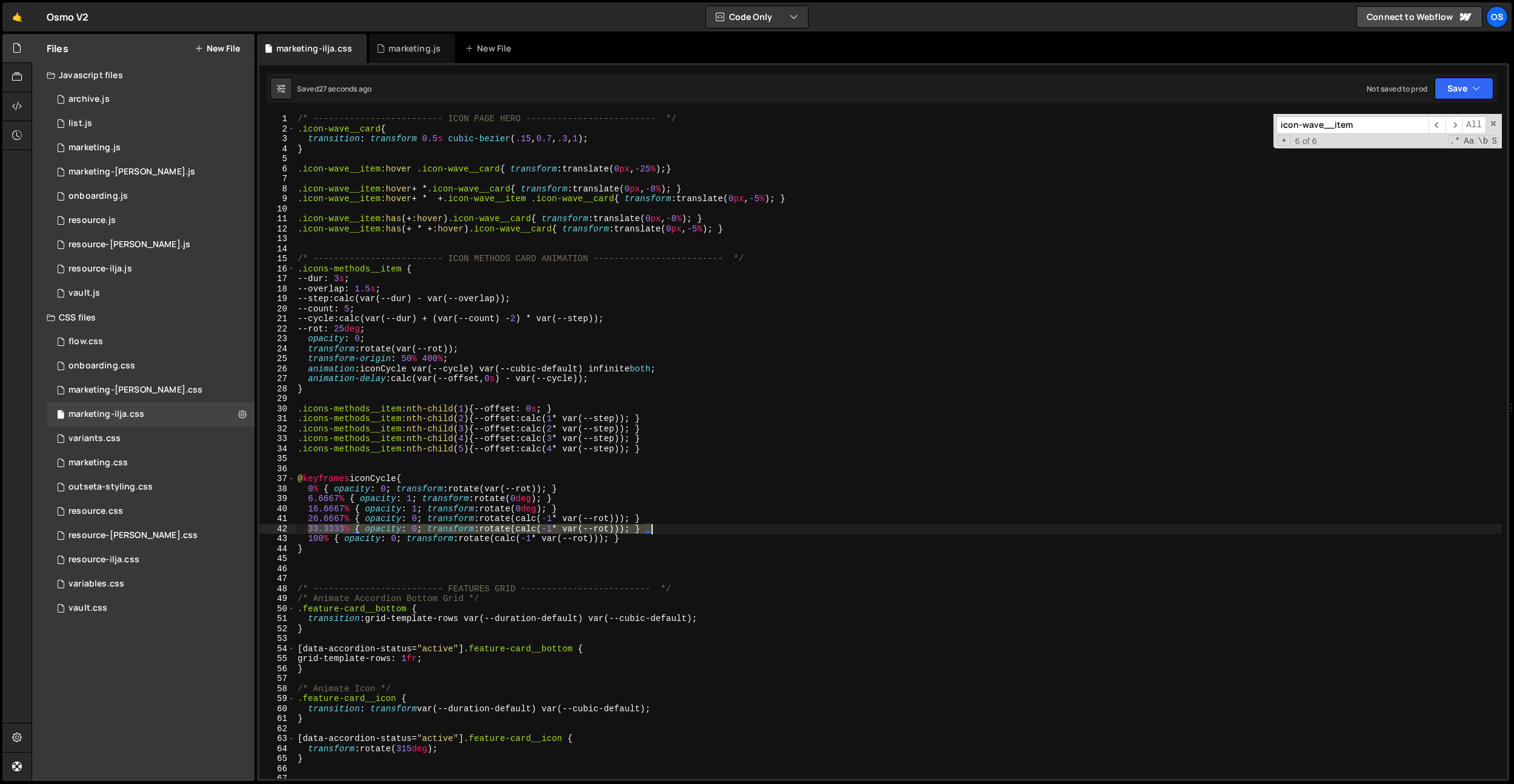
click at [666, 533] on div "/* ------------------------- ICON PAGE HERO ------------------------- */ .icon-…" at bounding box center [899, 456] width 1207 height 685
click at [424, 513] on div "/* ------------------------- ICON PAGE HERO ------------------------- */ .icon-…" at bounding box center [899, 456] width 1207 height 685
drag, startPoint x: 429, startPoint y: 519, endPoint x: 642, endPoint y: 515, distance: 213.0
click at [642, 515] on div "/* ------------------------- ICON PAGE HERO ------------------------- */ .icon-…" at bounding box center [899, 456] width 1207 height 685
click at [443, 336] on div "/* ------------------------- ICON PAGE HERO ------------------------- */ .icon-…" at bounding box center [899, 456] width 1207 height 685
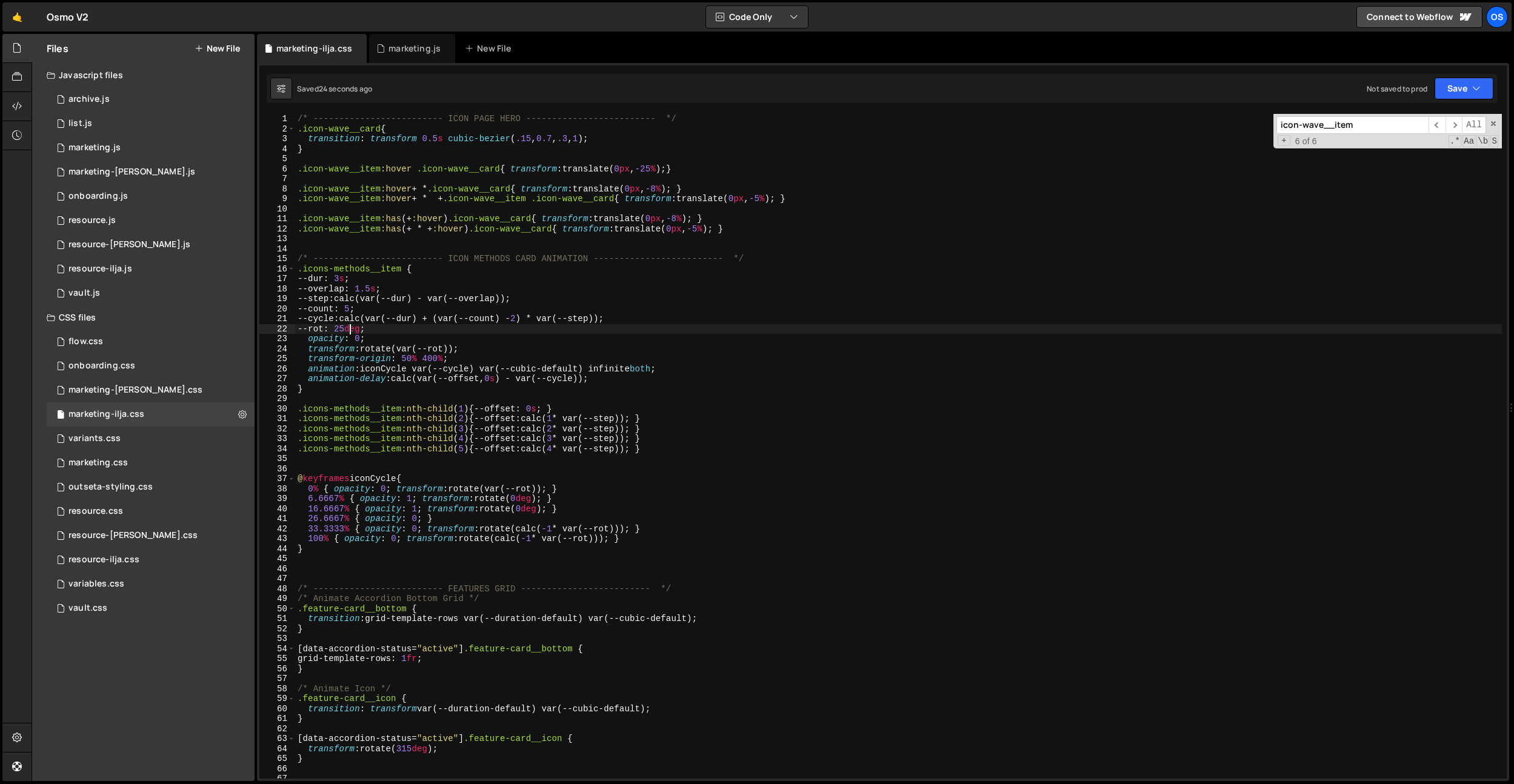
click at [349, 331] on div "/* ------------------------- ICON PAGE HERO ------------------------- */ .icon-…" at bounding box center [899, 456] width 1207 height 685
type textarea "--rot: 25deg;"
click at [393, 49] on div "marketing.js" at bounding box center [414, 48] width 53 height 12
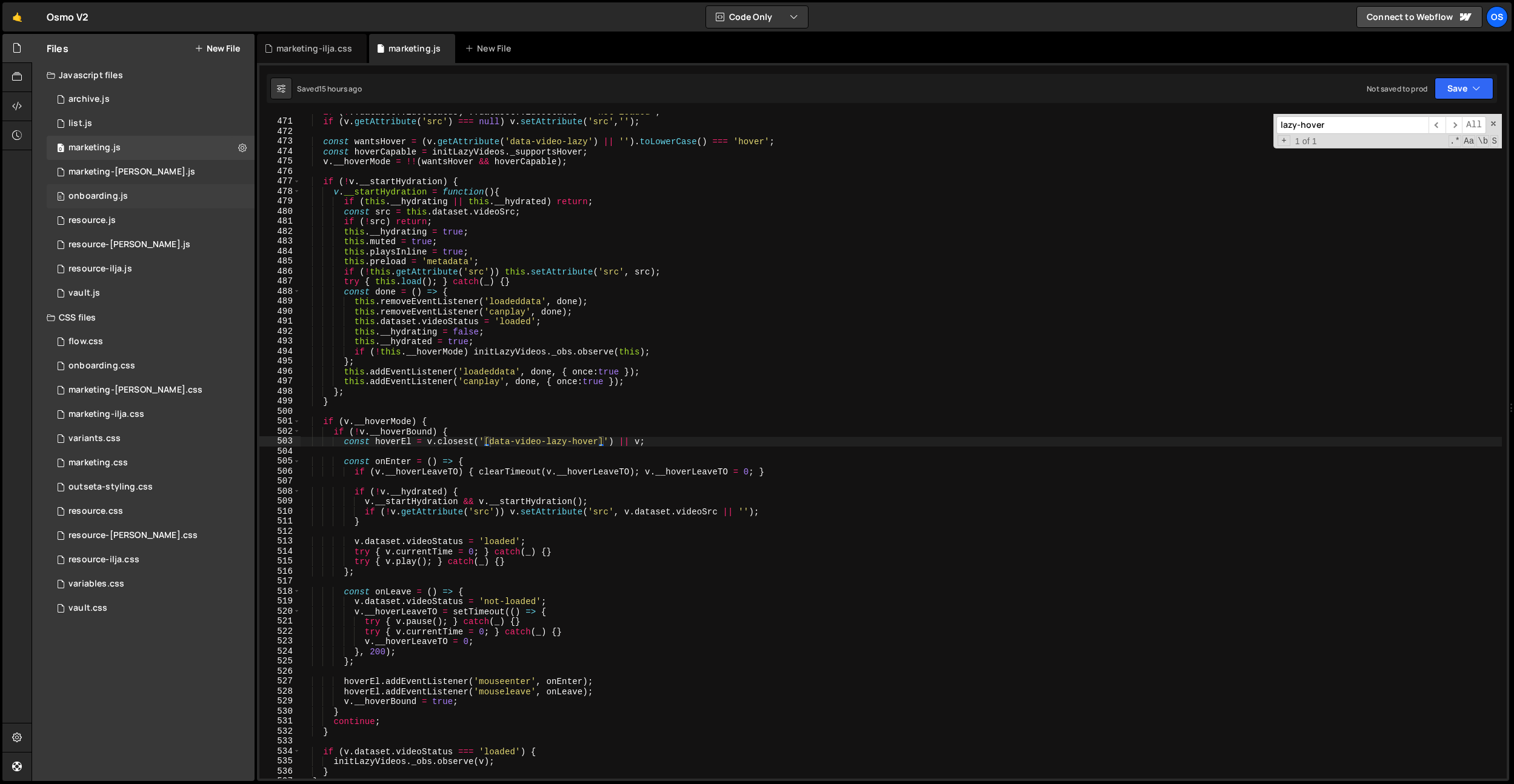
click at [88, 195] on div "onboarding.js" at bounding box center [99, 196] width 59 height 11
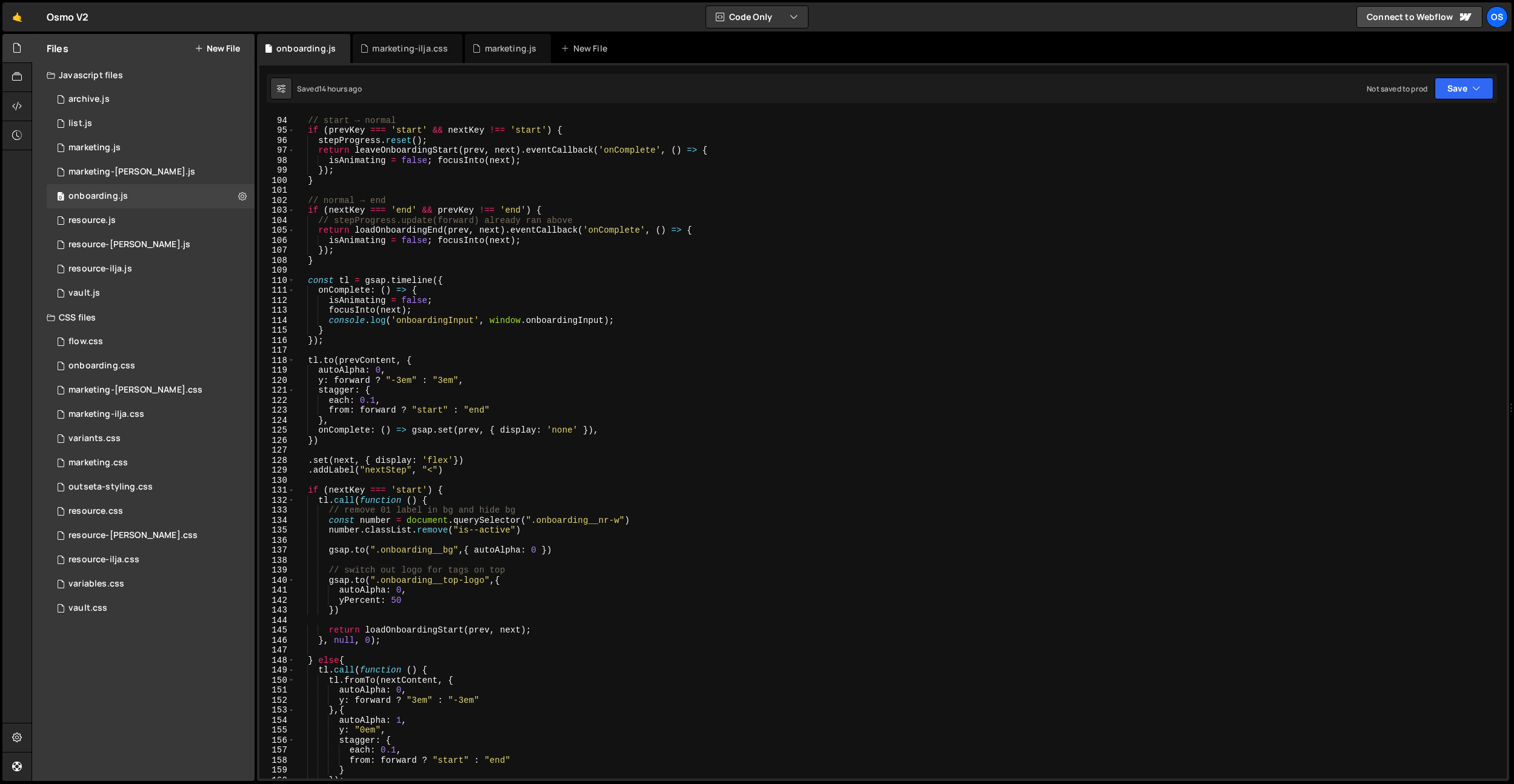
scroll to position [776, 0]
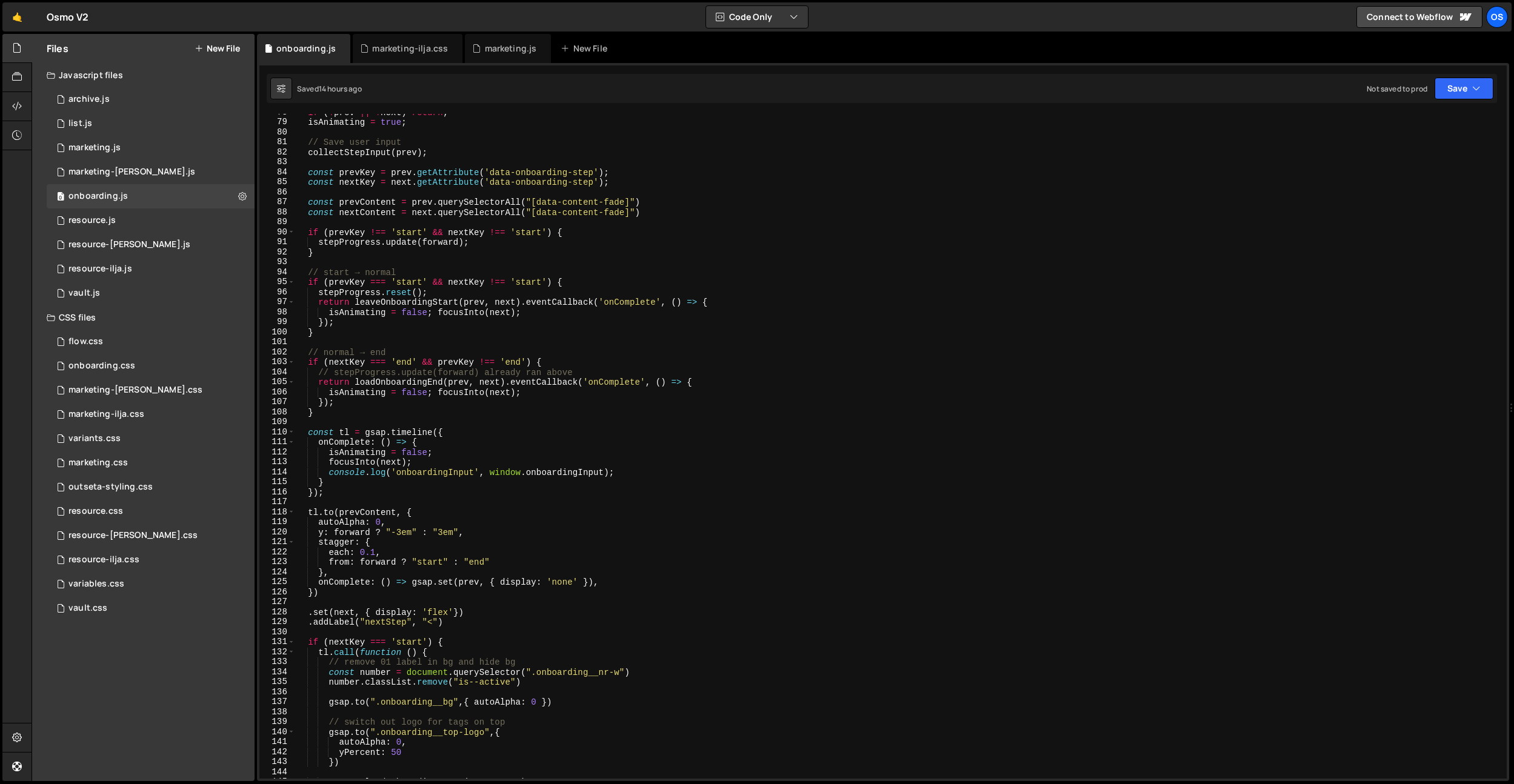
type textarea "}"
click at [468, 481] on div "if ( ! prev || ! next ) return ; isAnimating = true ; // Save user input collec…" at bounding box center [899, 449] width 1207 height 685
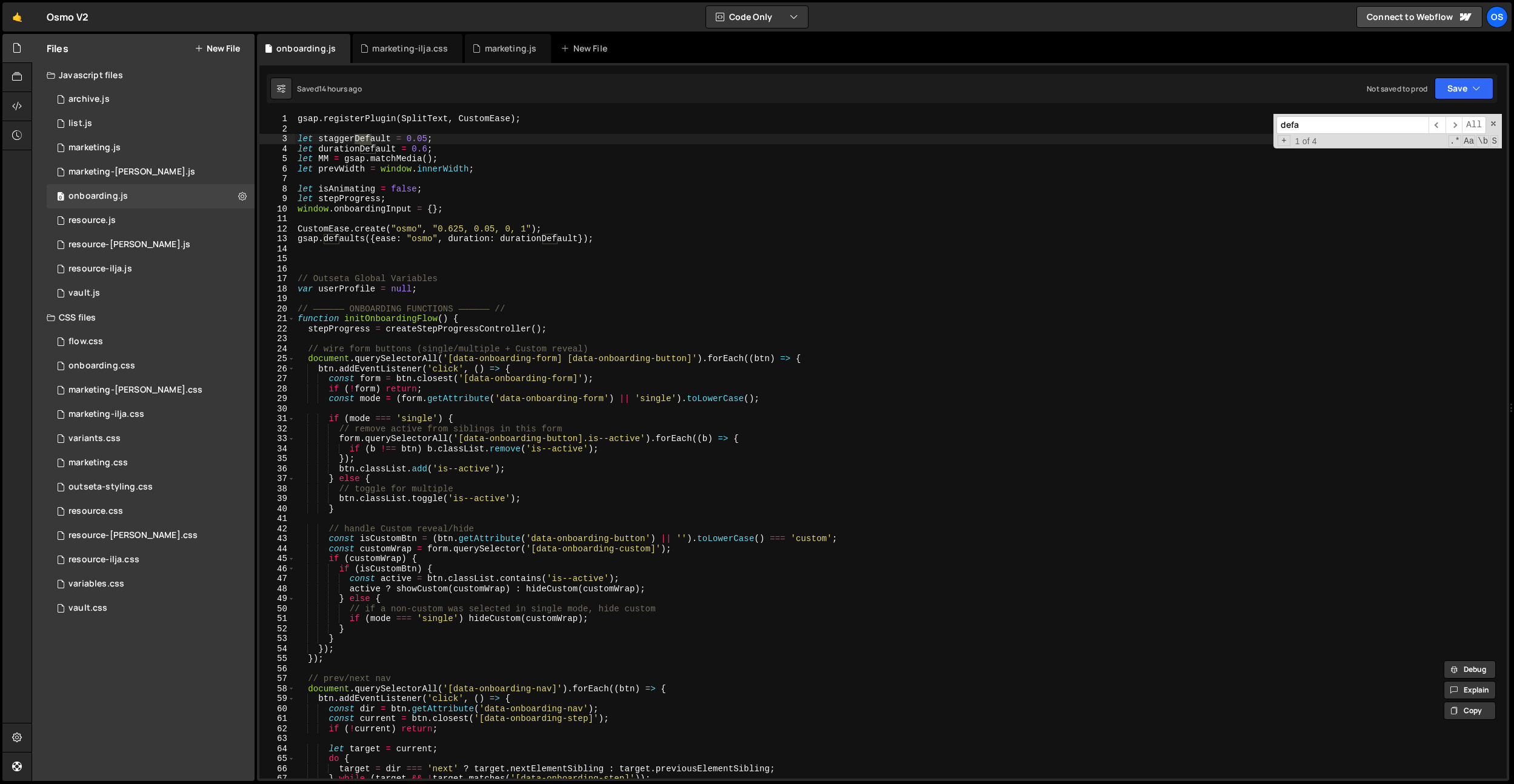
scroll to position [0, 0]
type input "defaults"
click at [456, 322] on div "gsap . registerPlugin ( SplitText , CustomEase ) ; let staggerDefault = 0.05 ; …" at bounding box center [899, 456] width 1207 height 685
drag, startPoint x: 579, startPoint y: 239, endPoint x: 418, endPoint y: 235, distance: 161.0
click at [495, 239] on div "gsap . registerPlugin ( SplitText , CustomEase ) ; let staggerDefault = 0.05 ; …" at bounding box center [899, 456] width 1207 height 685
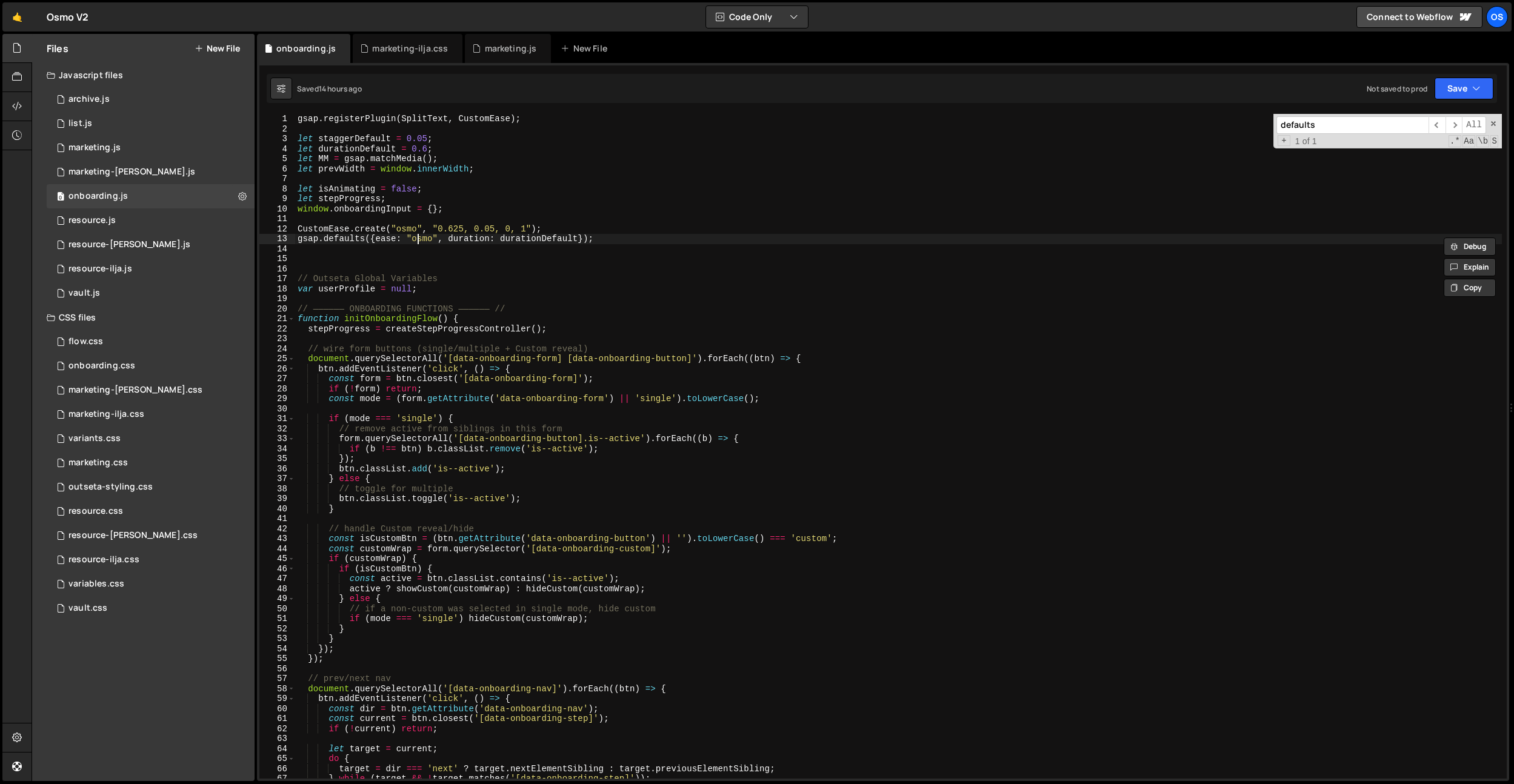
click at [415, 235] on div "gsap . registerPlugin ( SplitText , CustomEase ) ; let staggerDefault = 0.05 ; …" at bounding box center [899, 456] width 1207 height 685
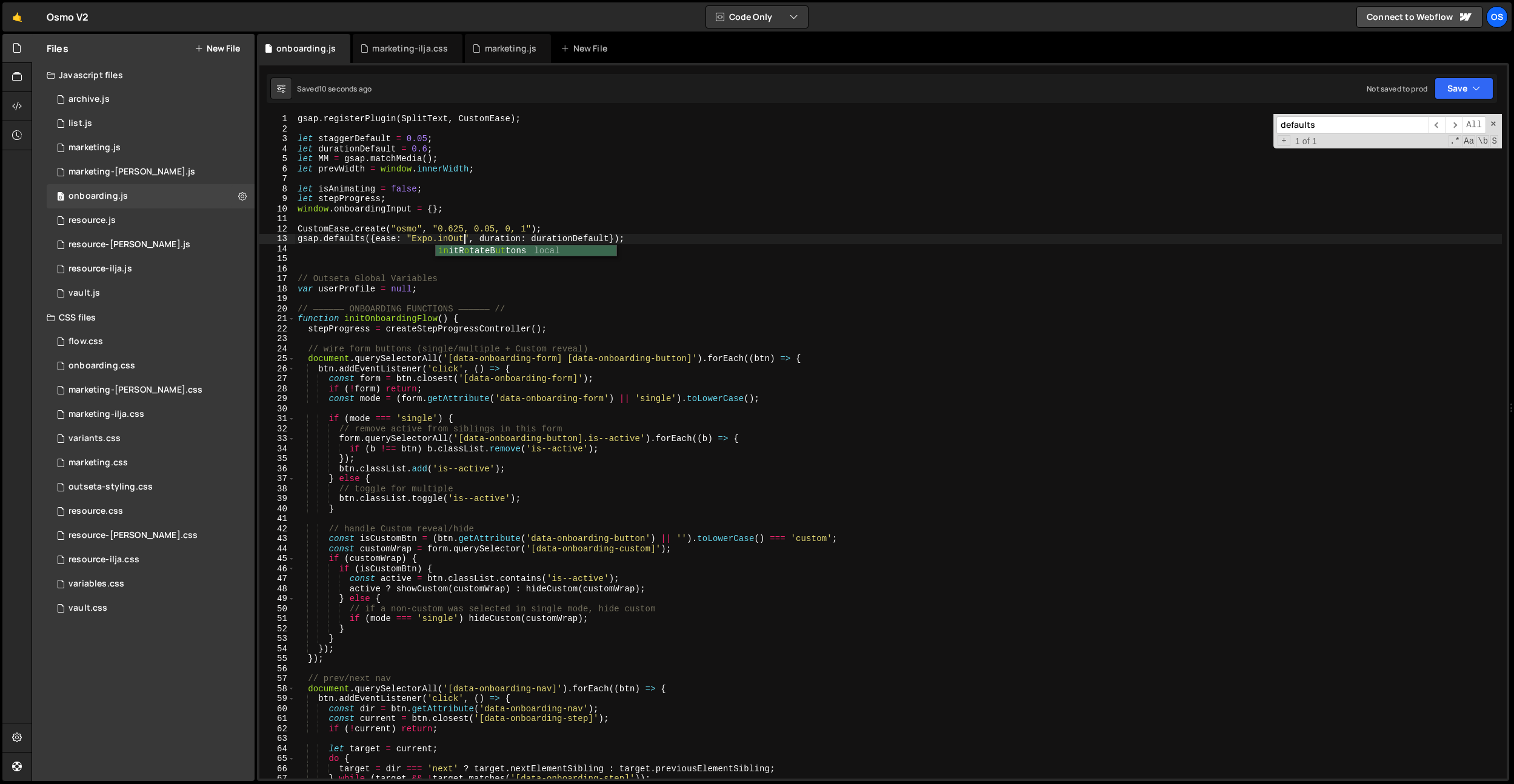
click at [417, 241] on div "gsap . registerPlugin ( SplitText , CustomEase ) ; let staggerDefault = 0.05 ; …" at bounding box center [899, 456] width 1207 height 685
click at [447, 173] on div "gsap . registerPlugin ( SplitText , CustomEase ) ; let staggerDefault = 0.05 ; …" at bounding box center [899, 456] width 1207 height 685
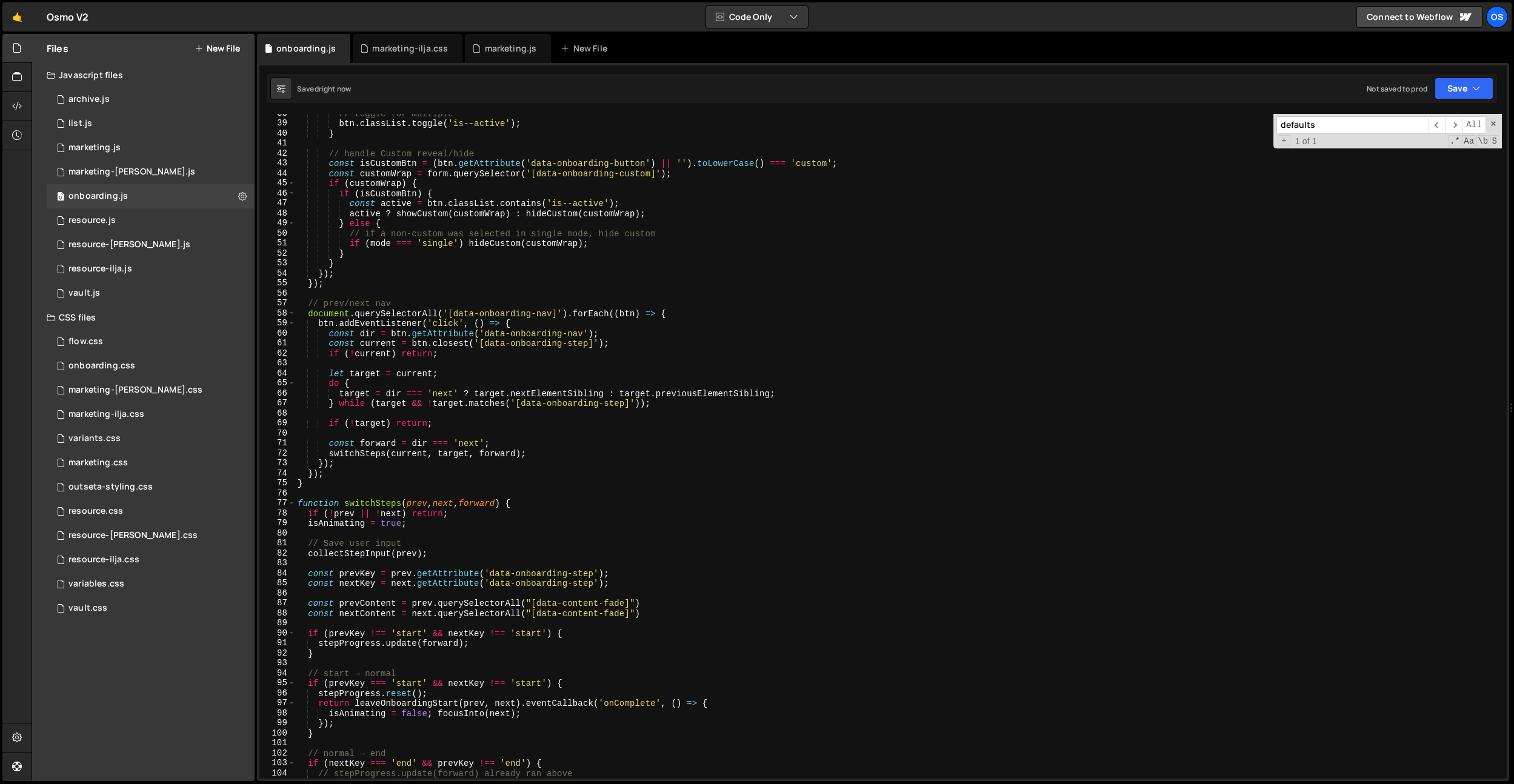
scroll to position [0, 0]
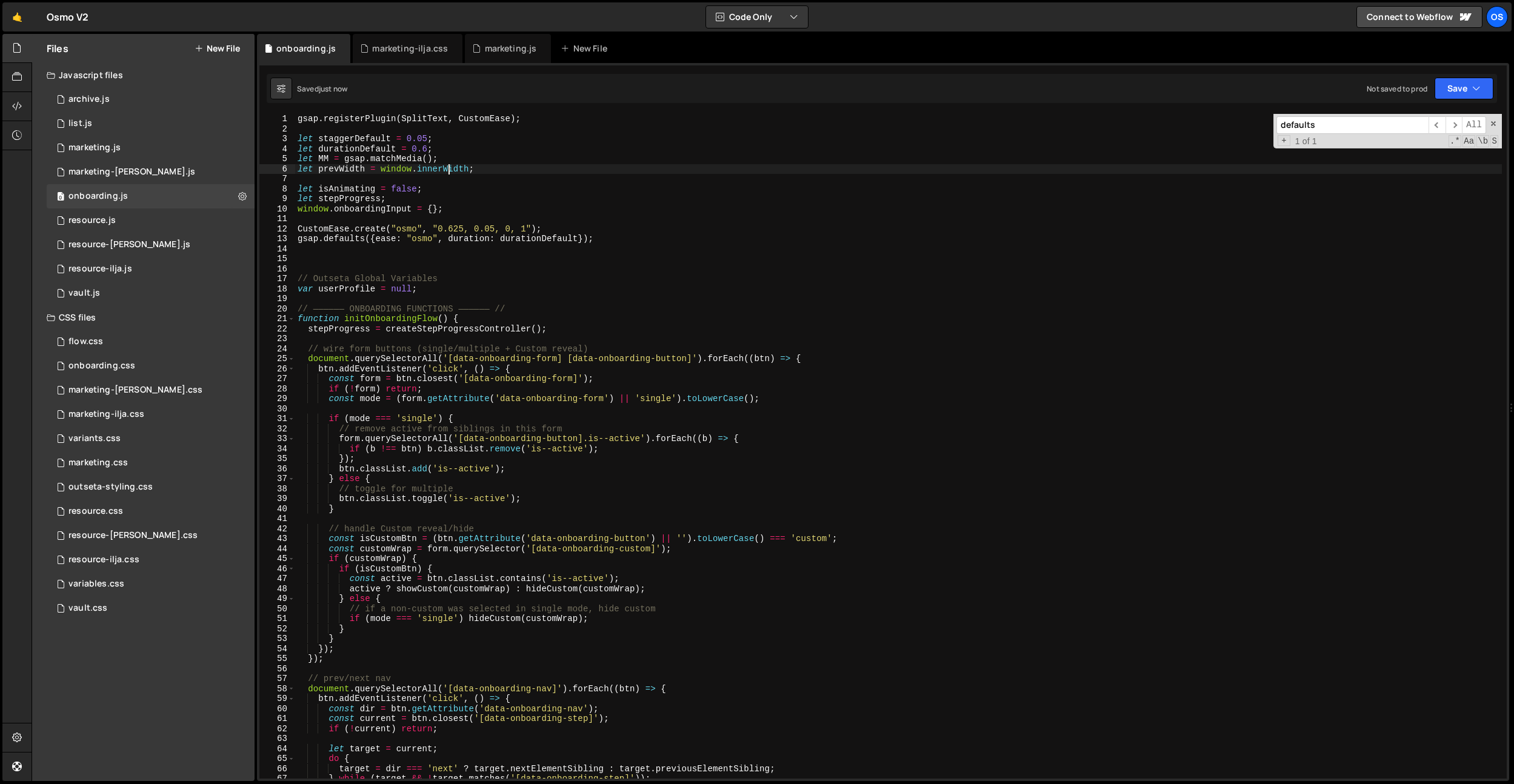
click at [425, 147] on div "gsap . registerPlugin ( SplitText , CustomEase ) ; let staggerDefault = 0.05 ; …" at bounding box center [899, 456] width 1207 height 685
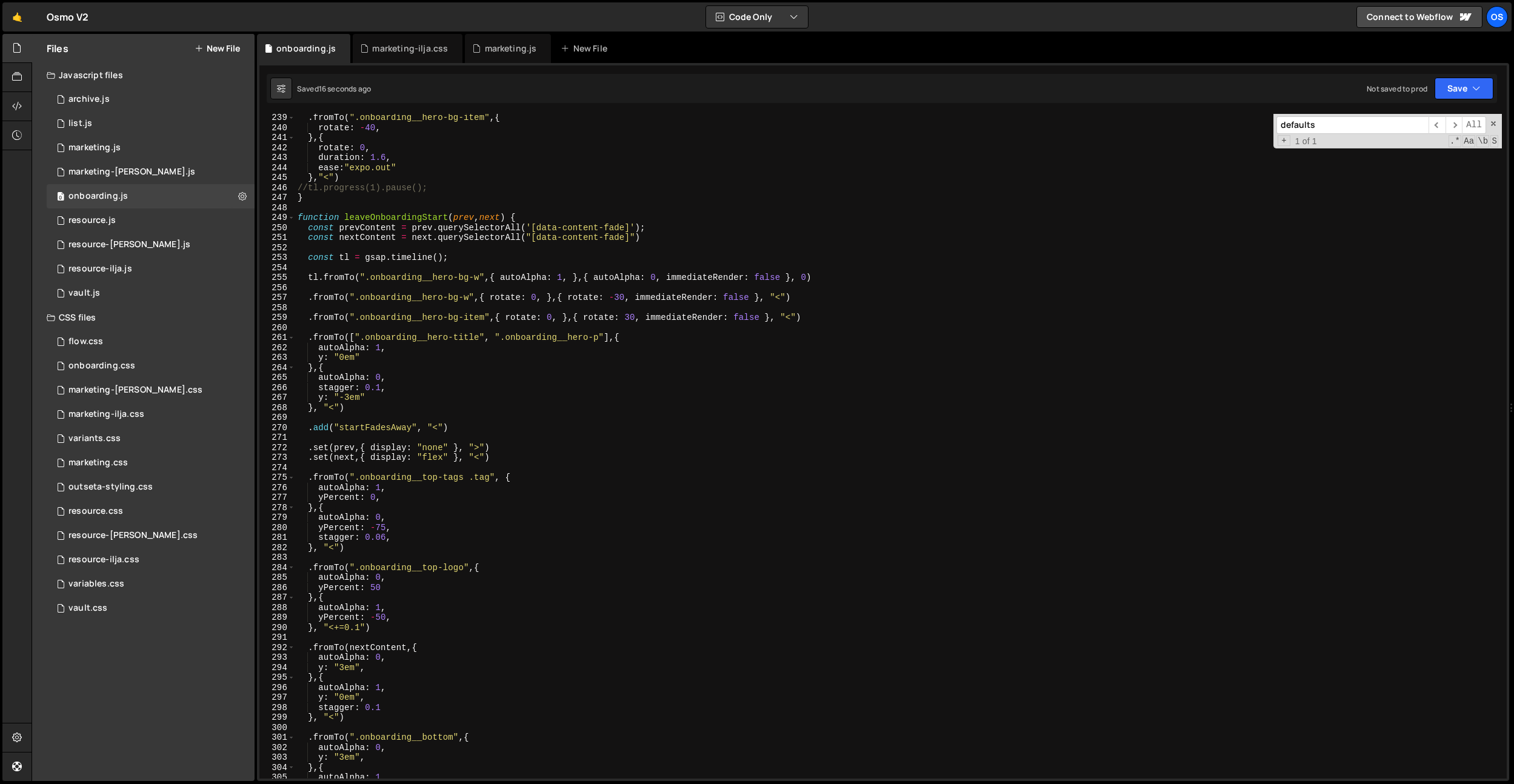
scroll to position [2447, 0]
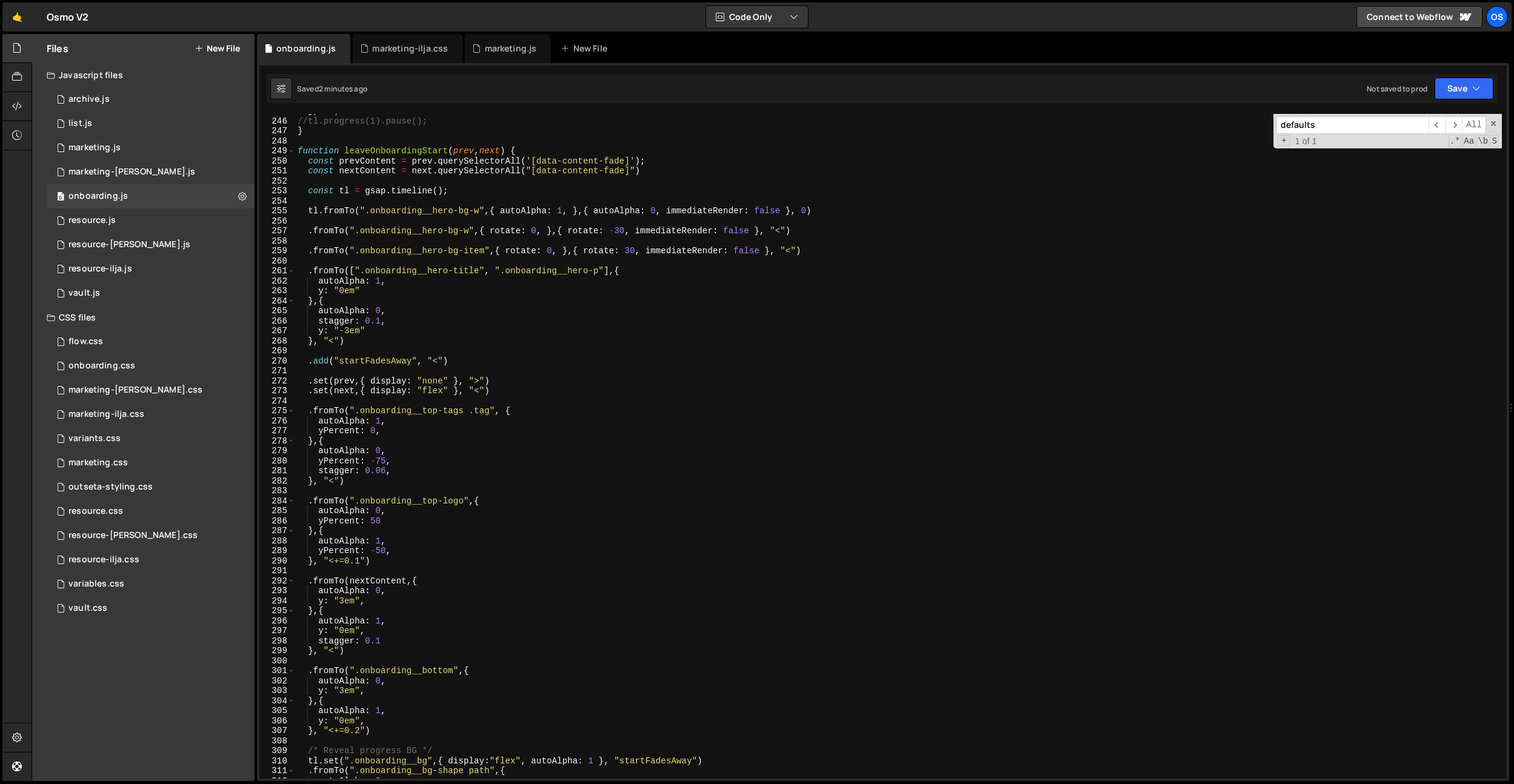
click at [466, 285] on div "} , "<" ) //tl.progress(1).pause(); } function leaveOnboardingStart ( prev , ne…" at bounding box center [899, 448] width 1207 height 685
type textarea "autoAlpha: 1,"
paste input "onboarding__nr"
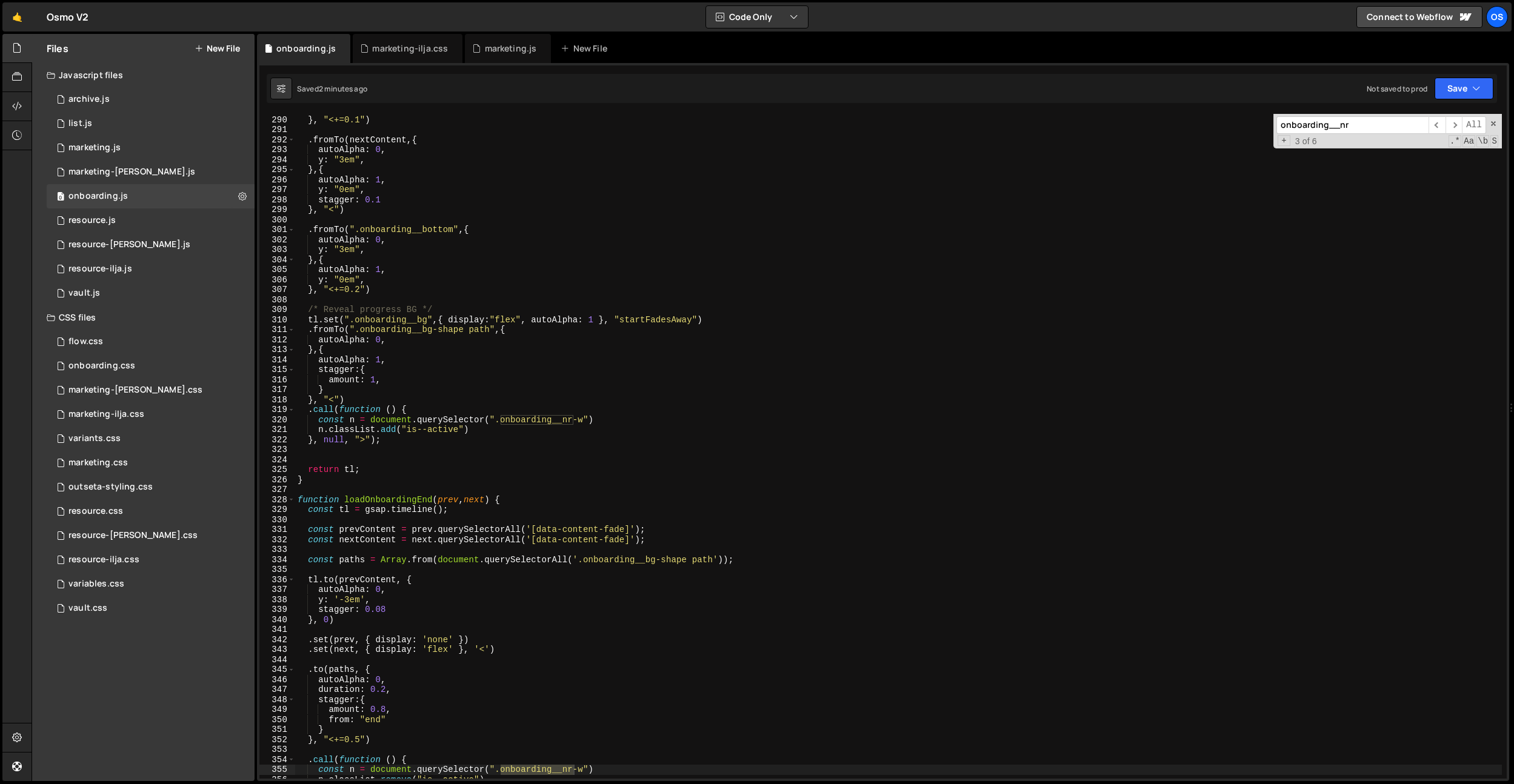
scroll to position [3013, 0]
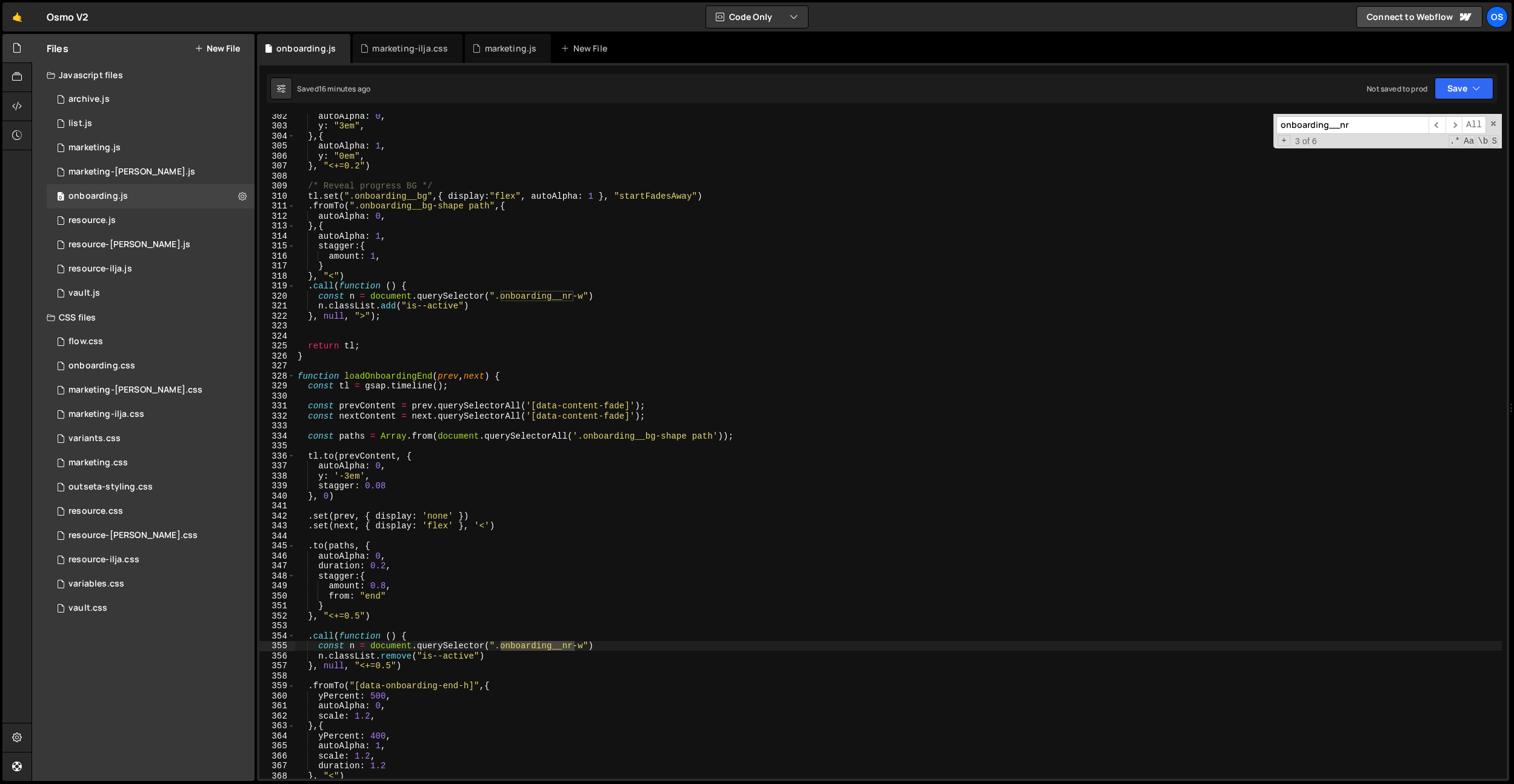
type input "onboarding__nr"
click at [340, 49] on icon at bounding box center [340, 48] width 9 height 12
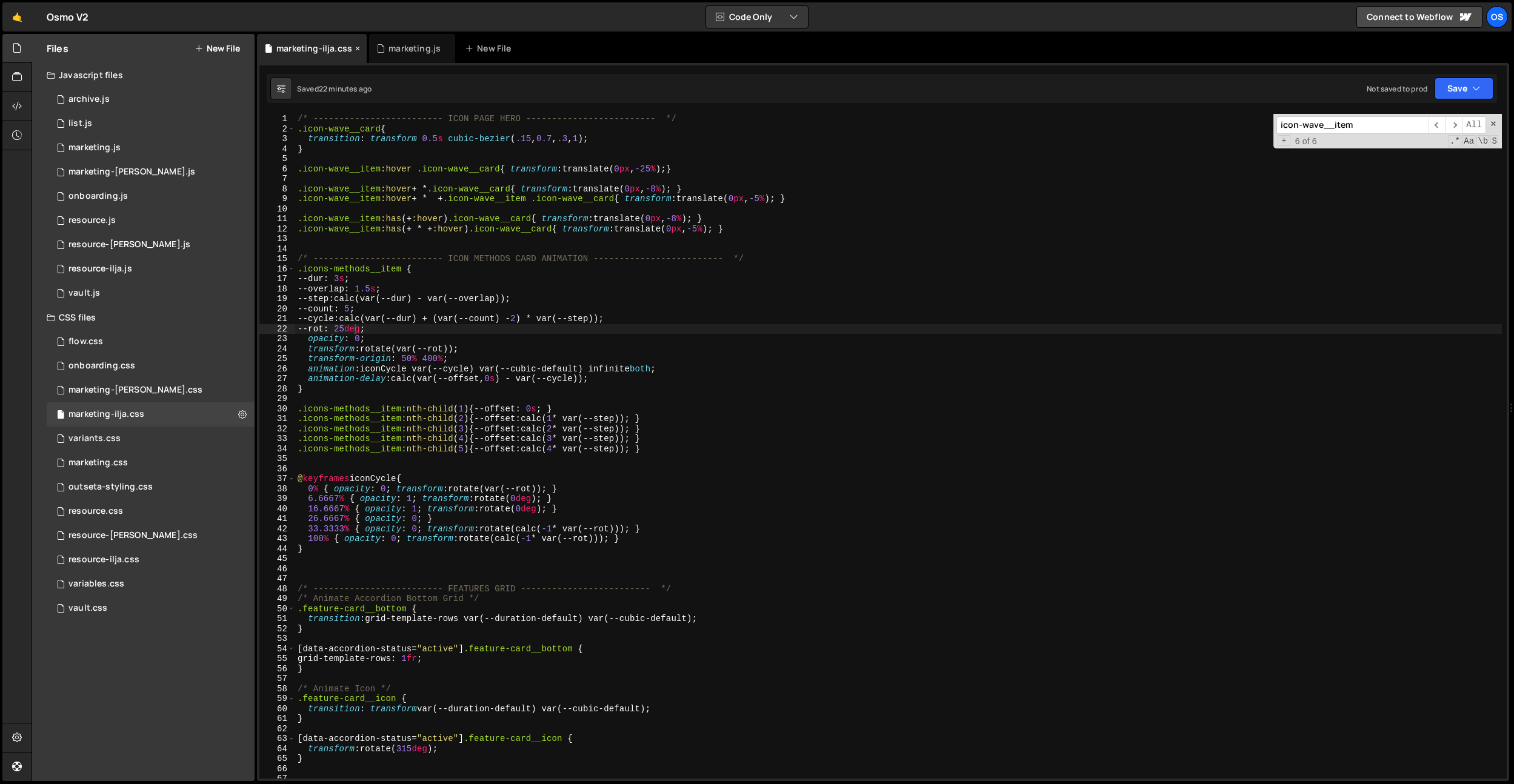
click at [356, 50] on icon at bounding box center [358, 48] width 9 height 12
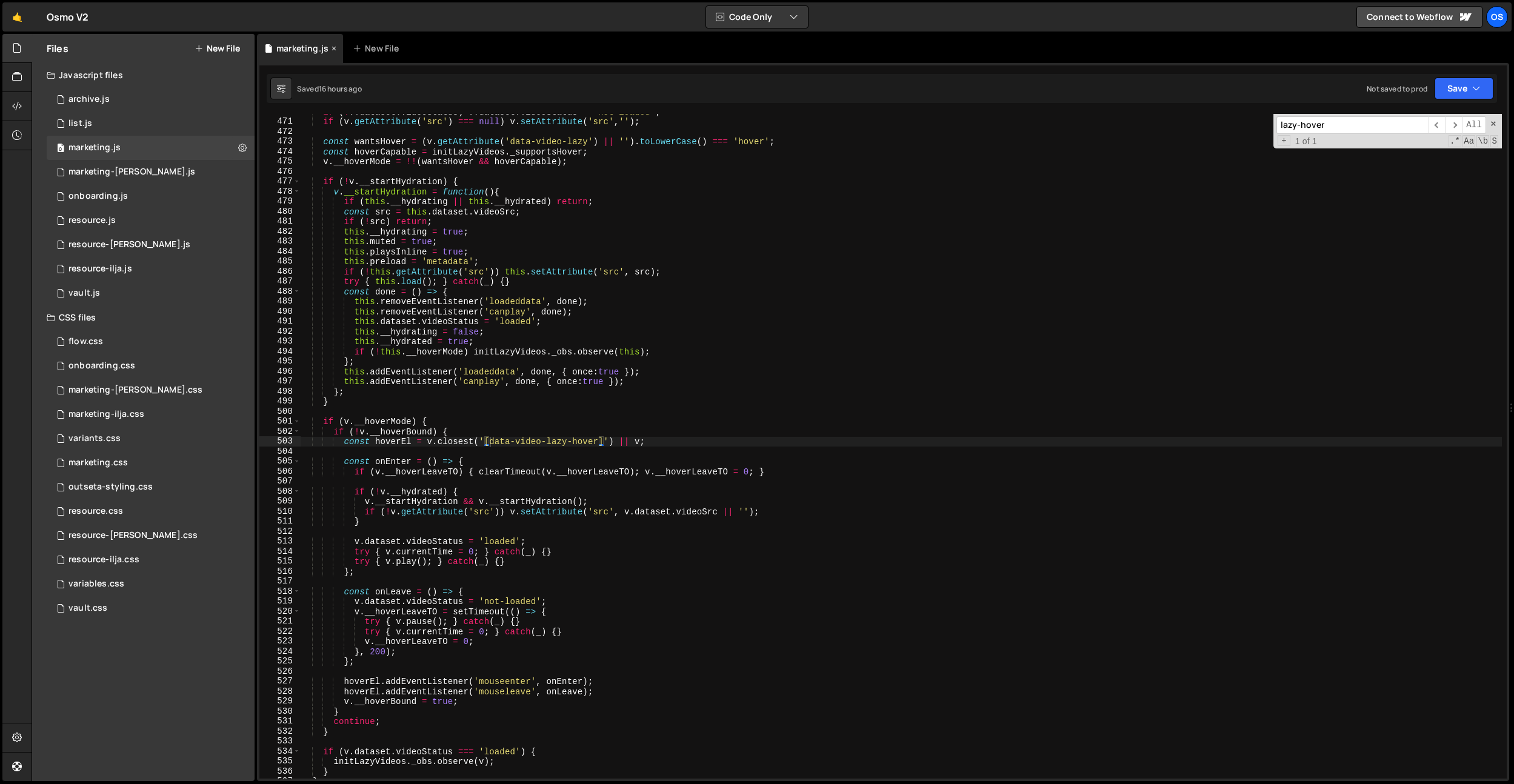
click at [335, 49] on icon at bounding box center [334, 48] width 9 height 12
